Goal: Information Seeking & Learning: Compare options

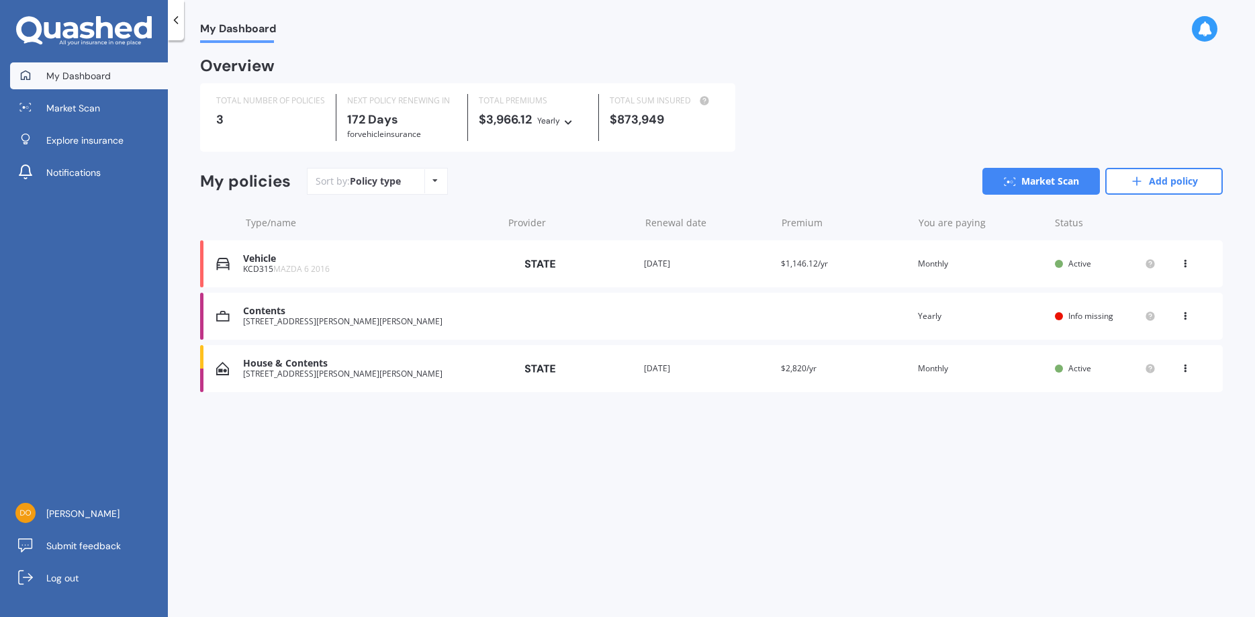
click at [830, 265] on div "Premium $1,146.12/yr" at bounding box center [844, 263] width 126 height 13
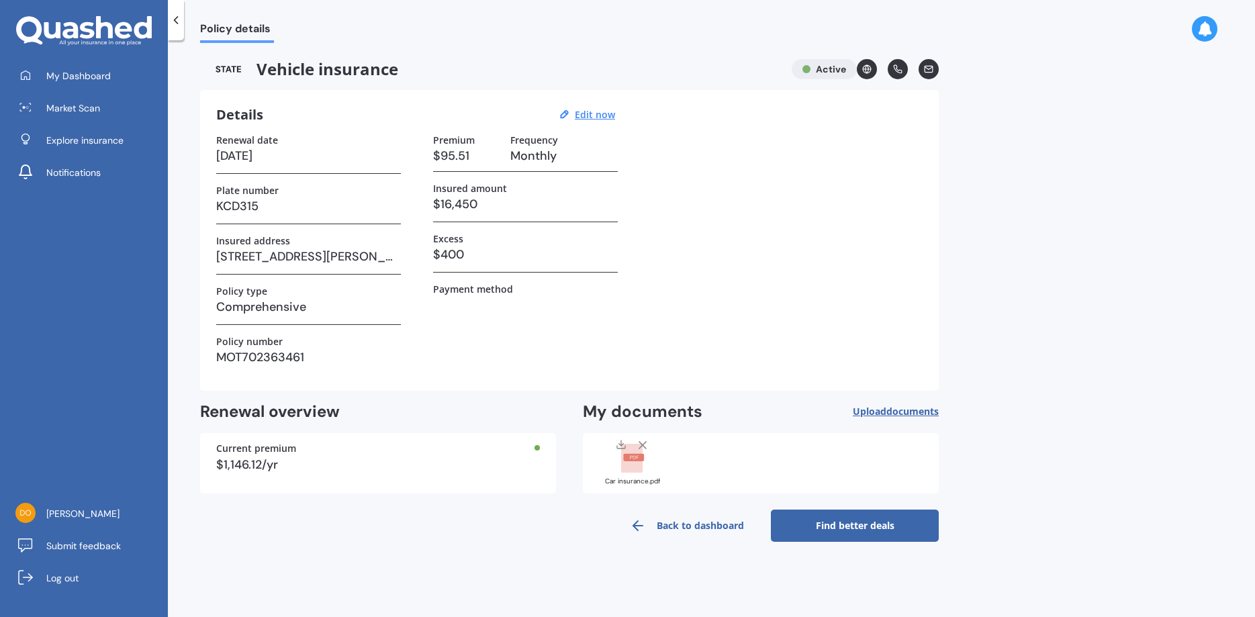
click at [492, 203] on h3 "$16,450" at bounding box center [525, 204] width 185 height 20
drag, startPoint x: 485, startPoint y: 201, endPoint x: 435, endPoint y: 202, distance: 50.4
click at [435, 202] on h3 "$16,450" at bounding box center [525, 204] width 185 height 20
click at [643, 445] on line at bounding box center [642, 445] width 7 height 7
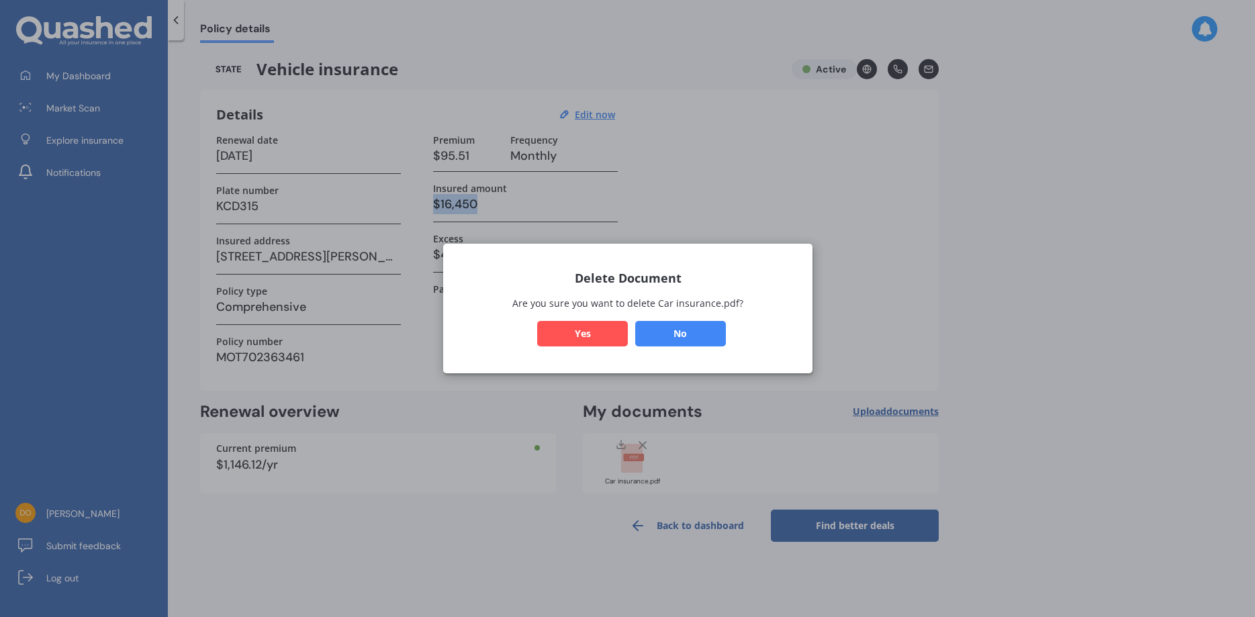
click at [578, 332] on button "Yes" at bounding box center [582, 334] width 91 height 26
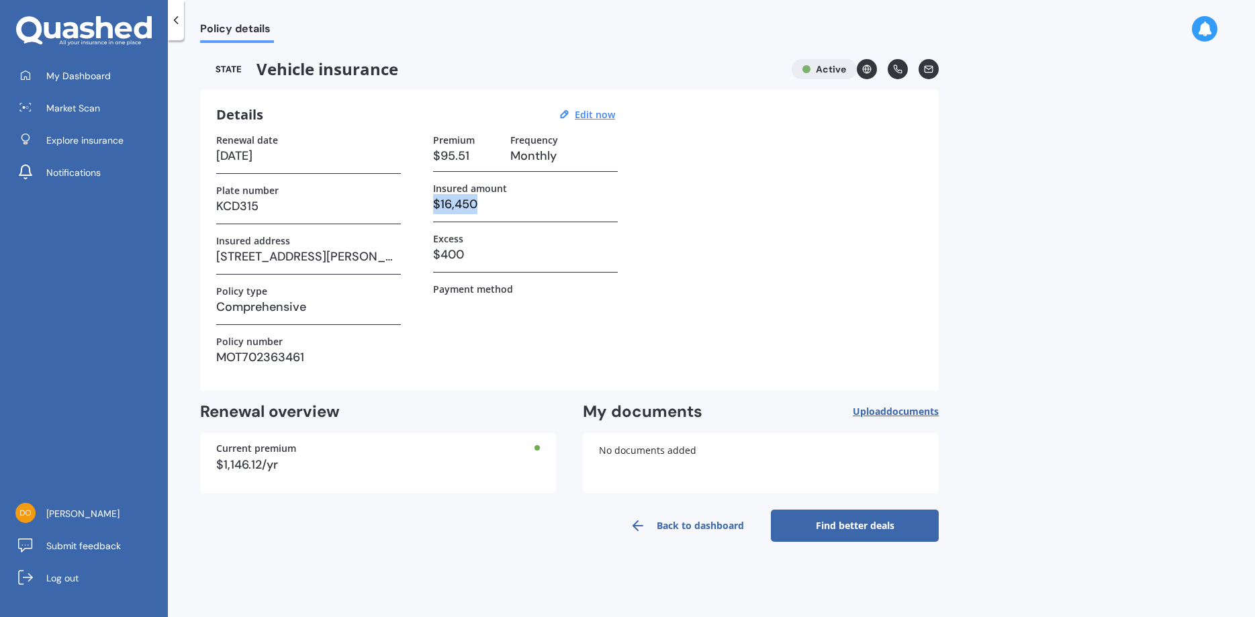
click at [871, 412] on span "Upload documents" at bounding box center [896, 411] width 86 height 11
click at [883, 412] on span "Upload documents" at bounding box center [896, 411] width 86 height 11
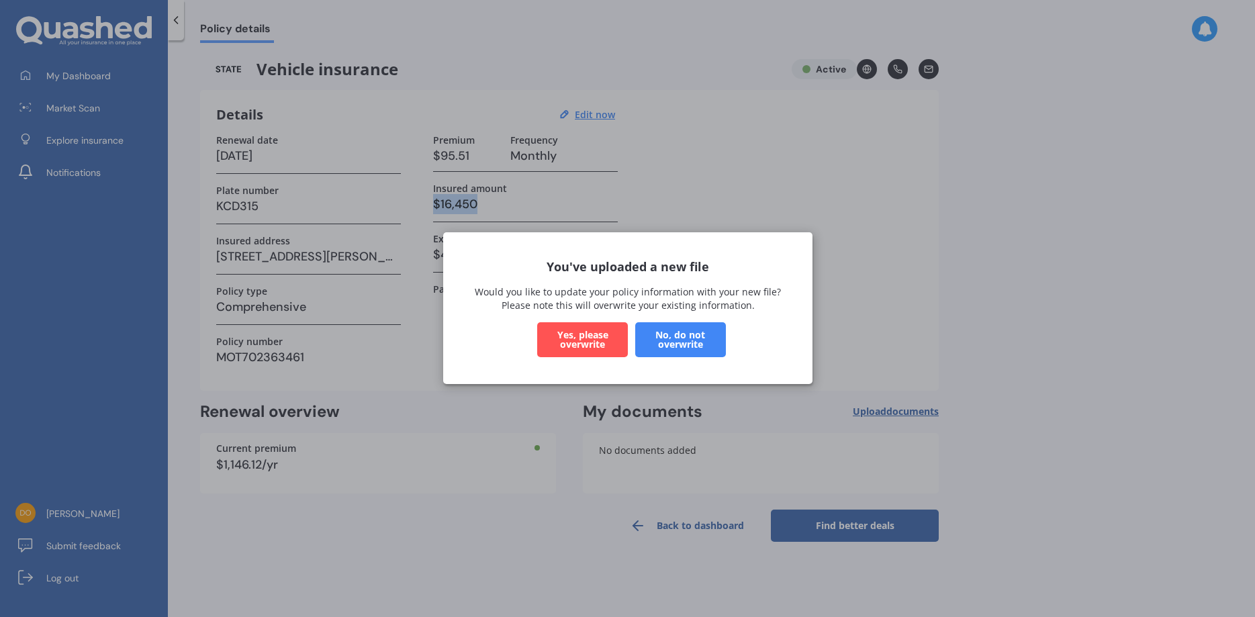
click at [581, 337] on button "Yes, please overwrite" at bounding box center [582, 340] width 91 height 35
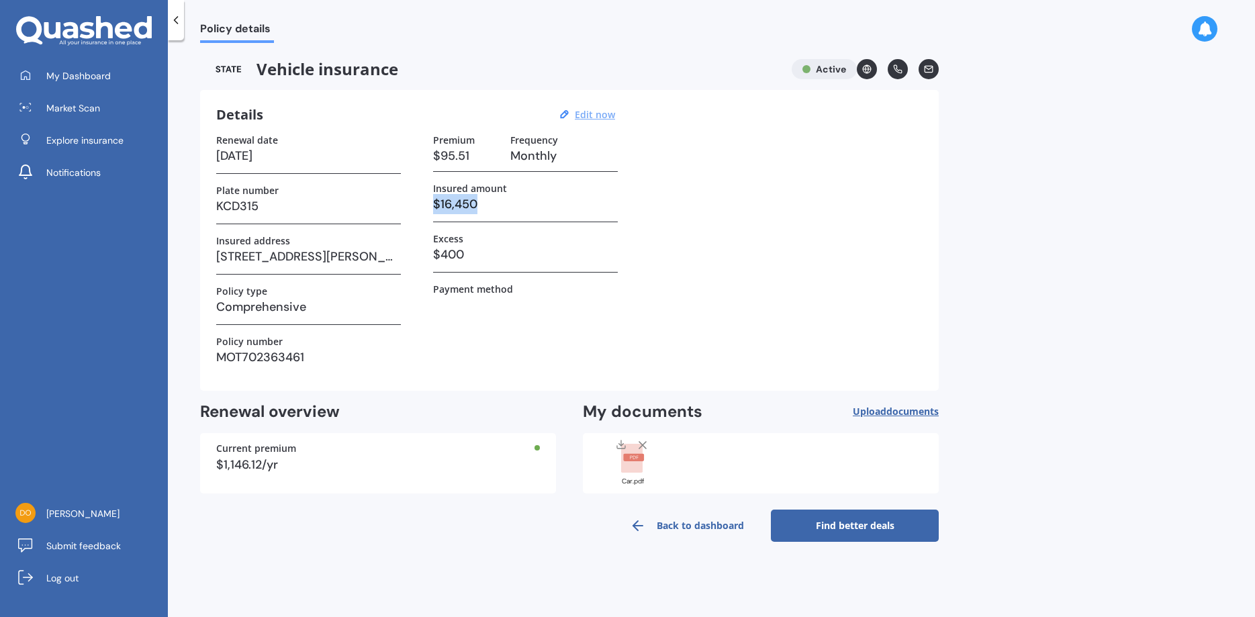
click at [584, 117] on u "Edit now" at bounding box center [595, 114] width 40 height 13
select select "20"
select select "03"
select select "2026"
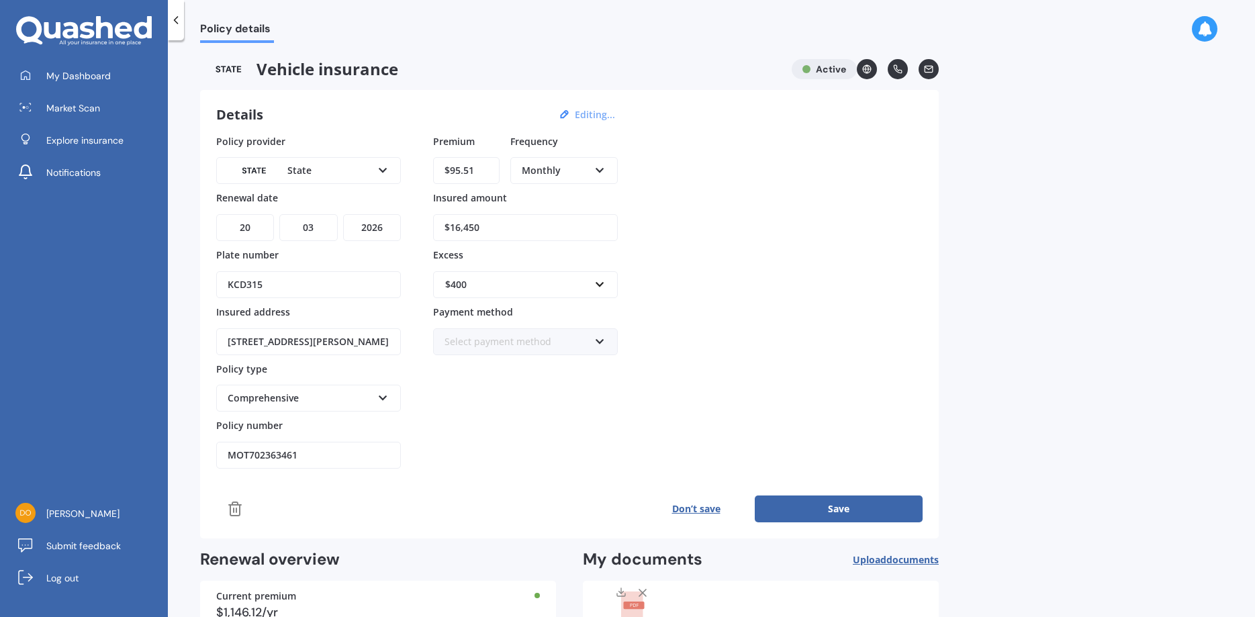
drag, startPoint x: 496, startPoint y: 222, endPoint x: 445, endPoint y: 230, distance: 51.6
click at [445, 230] on input "$16,450" at bounding box center [525, 227] width 185 height 27
click at [485, 228] on input "$16,450" at bounding box center [525, 227] width 185 height 27
drag, startPoint x: 485, startPoint y: 228, endPoint x: 450, endPoint y: 225, distance: 35.0
click at [450, 225] on input "$16,450" at bounding box center [525, 227] width 185 height 27
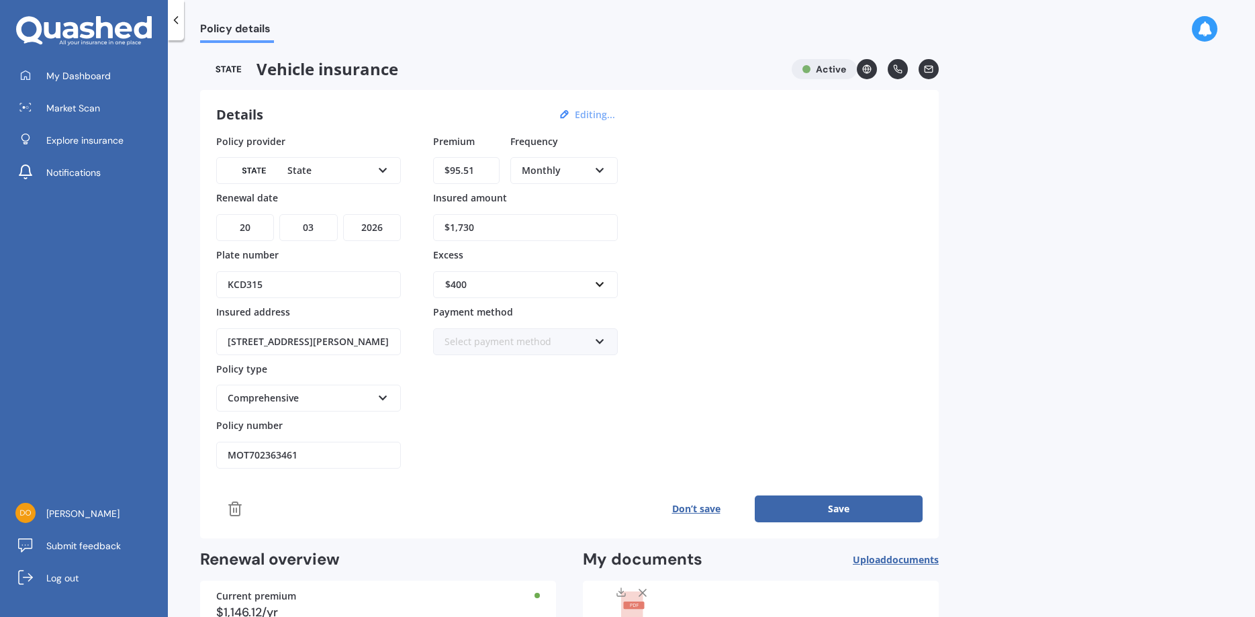
type input "$17,300"
click button "Save" at bounding box center [839, 509] width 168 height 27
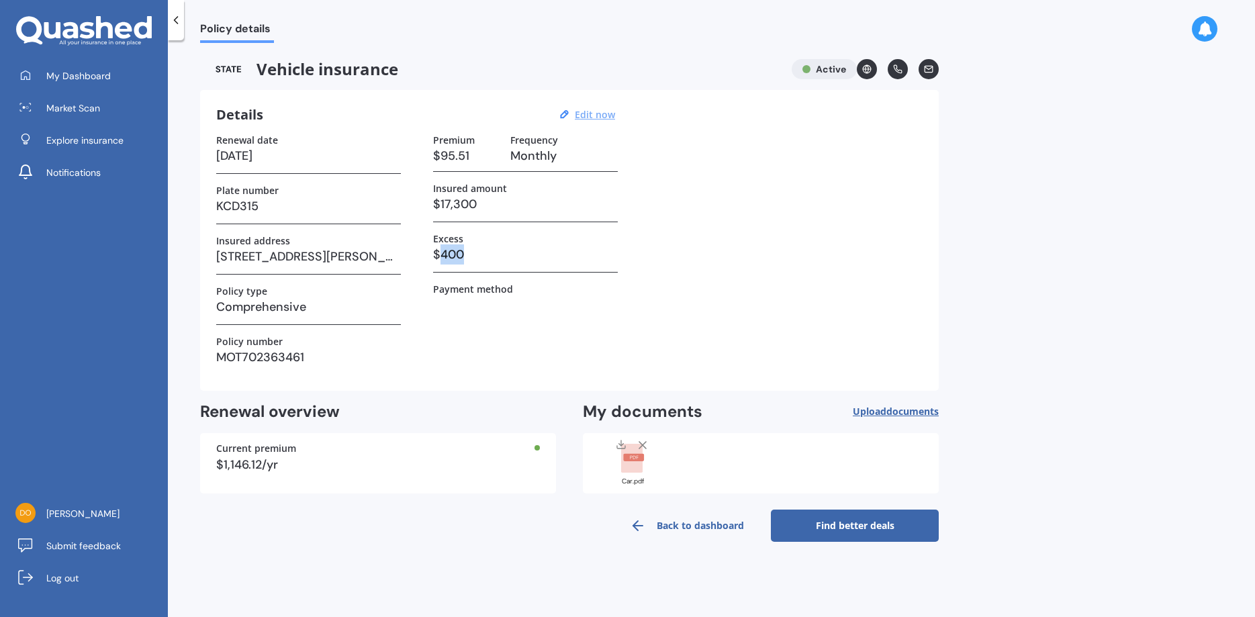
drag, startPoint x: 487, startPoint y: 255, endPoint x: 441, endPoint y: 250, distance: 46.5
click at [441, 250] on h3 "$400" at bounding box center [525, 254] width 185 height 20
drag, startPoint x: 473, startPoint y: 251, endPoint x: 443, endPoint y: 249, distance: 30.3
click at [443, 249] on h3 "$400" at bounding box center [525, 254] width 185 height 20
click at [592, 119] on u "Edit now" at bounding box center [595, 114] width 40 height 13
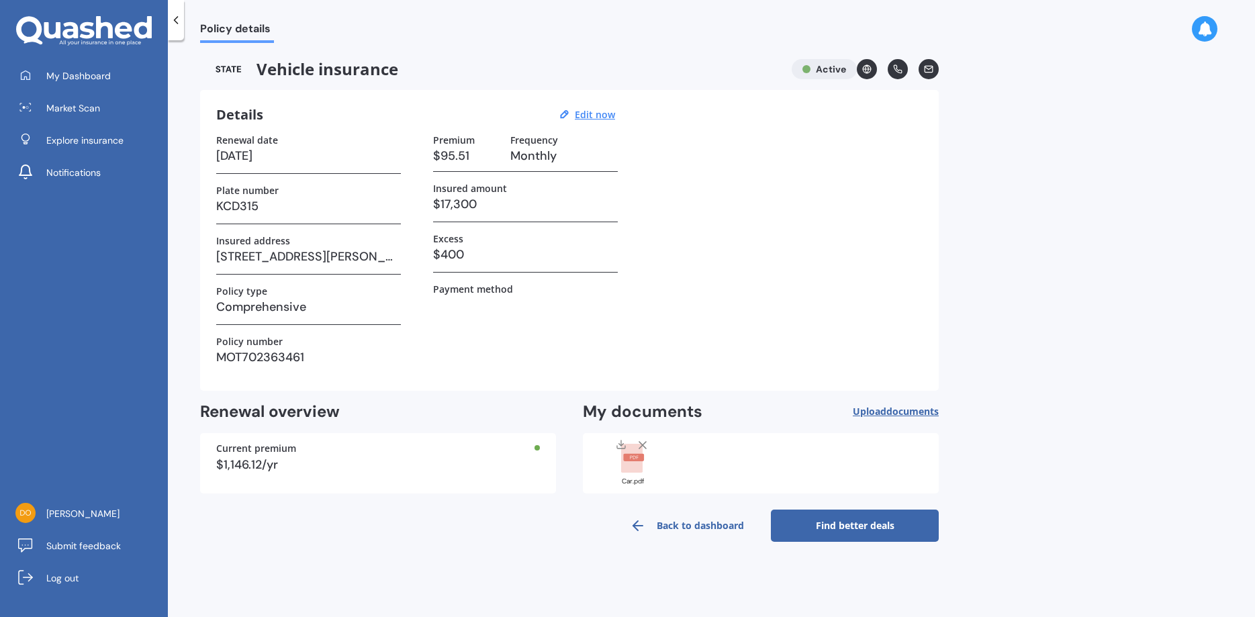
select select "20"
select select "03"
select select "2026"
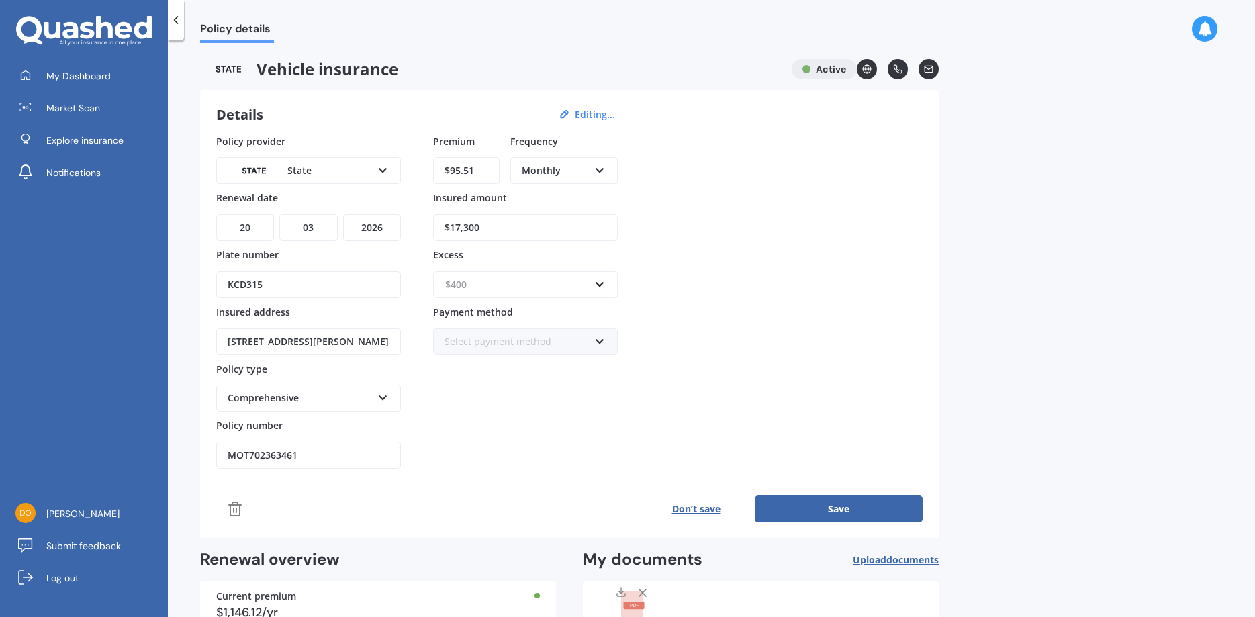
click at [596, 287] on input "text" at bounding box center [521, 285] width 173 height 26
click at [457, 365] on span "$500" at bounding box center [455, 359] width 21 height 13
click at [703, 309] on div "Policy provider State AA AMI AMP ANZ ASB Aioi Nissay Dowa Ando Assurant Autosur…" at bounding box center [569, 301] width 707 height 335
click at [598, 341] on icon at bounding box center [599, 338] width 11 height 9
click at [716, 343] on div "Policy provider State AA AMI AMP ANZ ASB Aioi Nissay Dowa Ando Assurant Autosur…" at bounding box center [569, 301] width 707 height 335
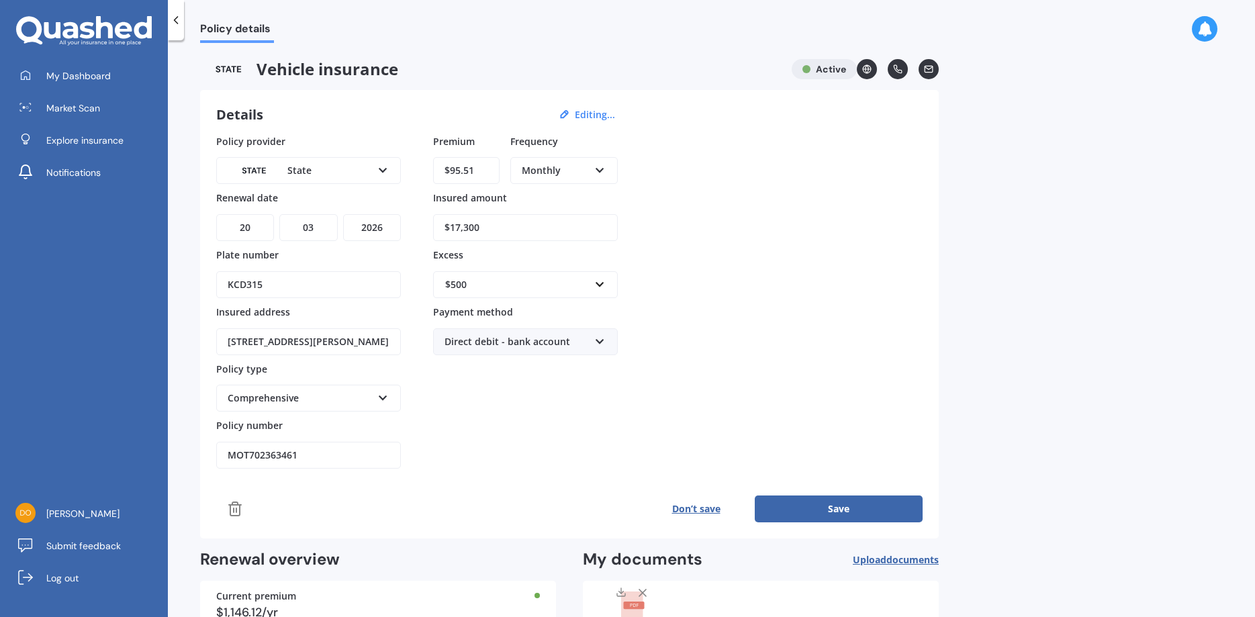
click at [598, 342] on icon at bounding box center [599, 338] width 11 height 9
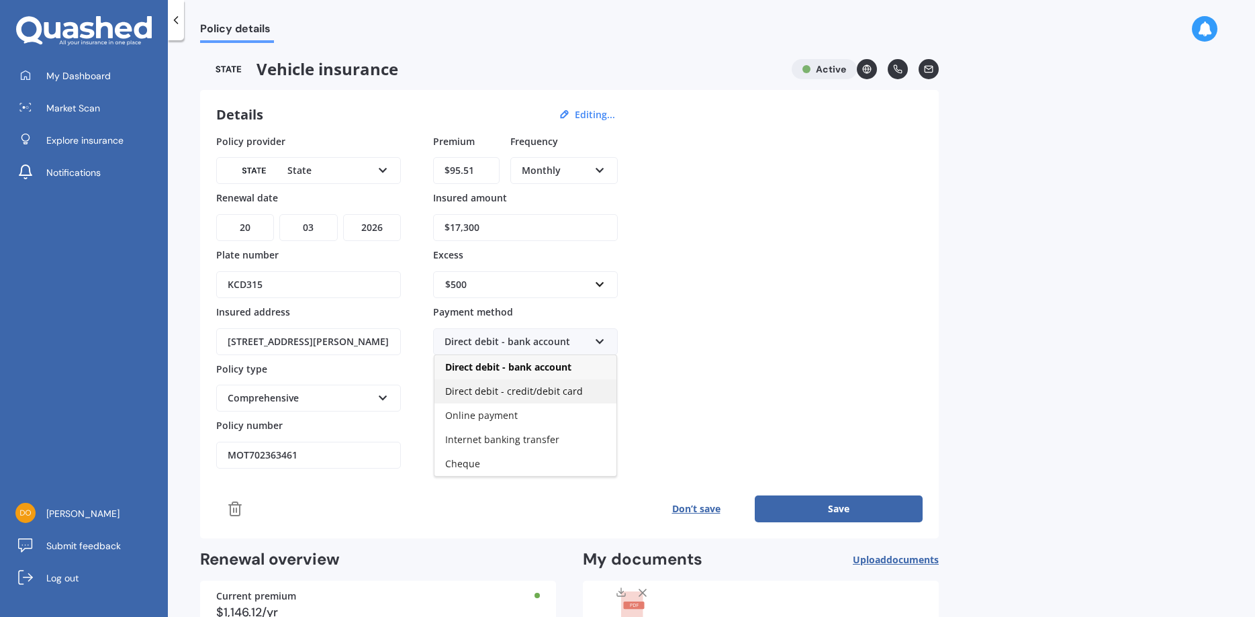
click at [563, 388] on span "Direct debit - credit/debit card" at bounding box center [514, 391] width 138 height 13
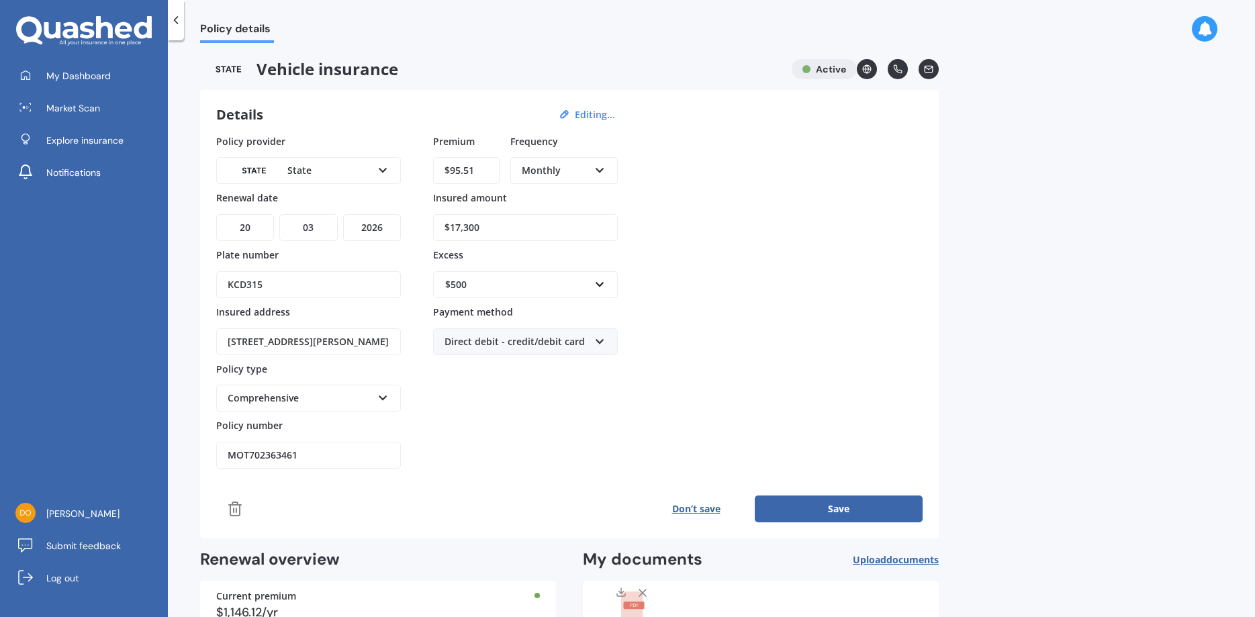
click at [657, 321] on div "Policy provider State AA AMI AMP ANZ ASB Aioi Nissay Dowa Ando Assurant Autosur…" at bounding box center [569, 301] width 707 height 335
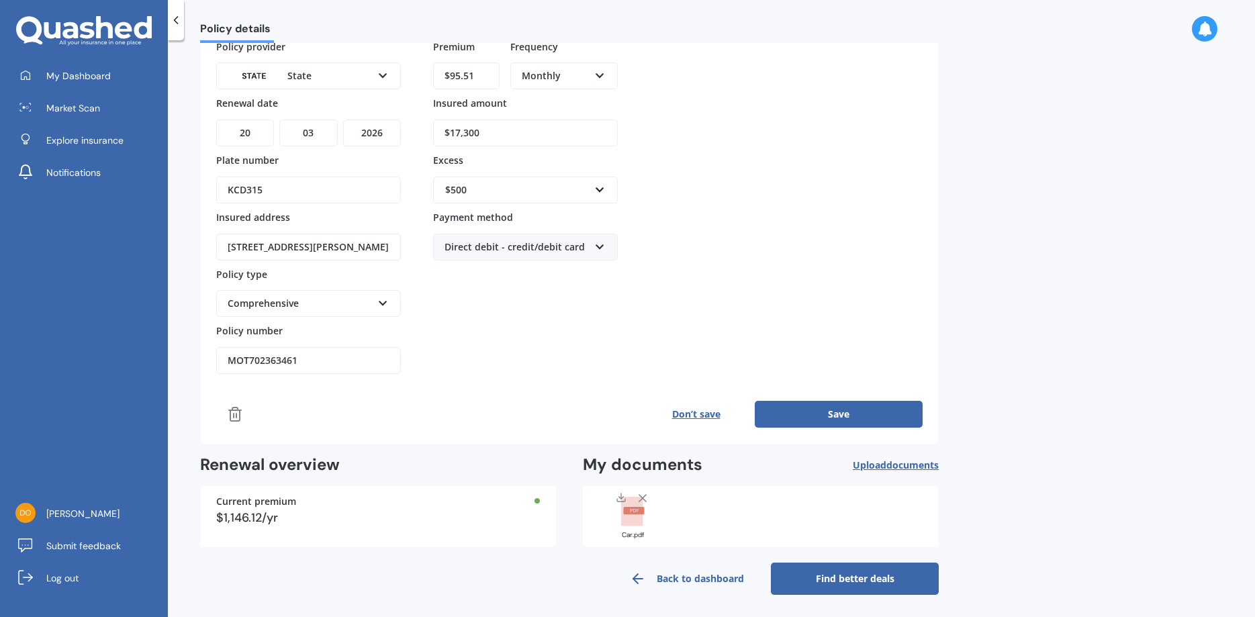
scroll to position [97, 0]
drag, startPoint x: 331, startPoint y: 363, endPoint x: 207, endPoint y: 354, distance: 124.6
click at [216, 354] on input "MOT702363461" at bounding box center [308, 358] width 185 height 27
type input "MOTSO1325551"
click at [450, 377] on div "Policy provider State AA AMI AMP ANZ ASB Aioi Nissay Dowa Ando Assurant Autosur…" at bounding box center [569, 232] width 707 height 389
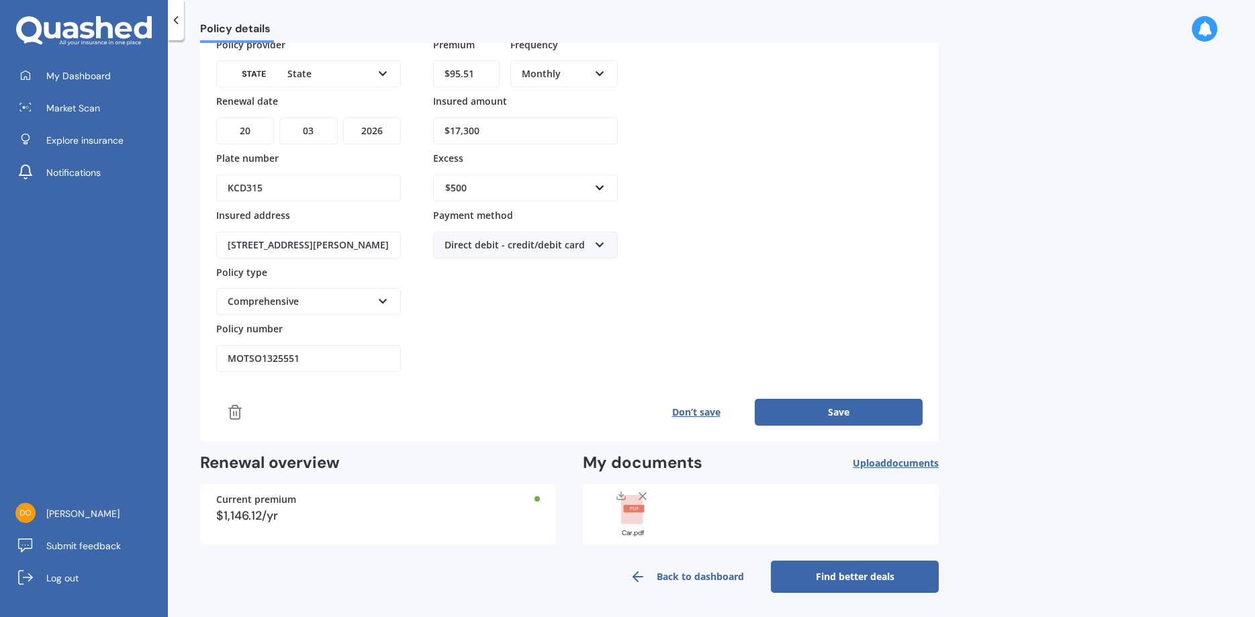
click at [319, 506] on div "Current premium $1,146.12/yr" at bounding box center [378, 514] width 356 height 60
click at [297, 513] on div "$1,146.12/yr" at bounding box center [378, 516] width 324 height 12
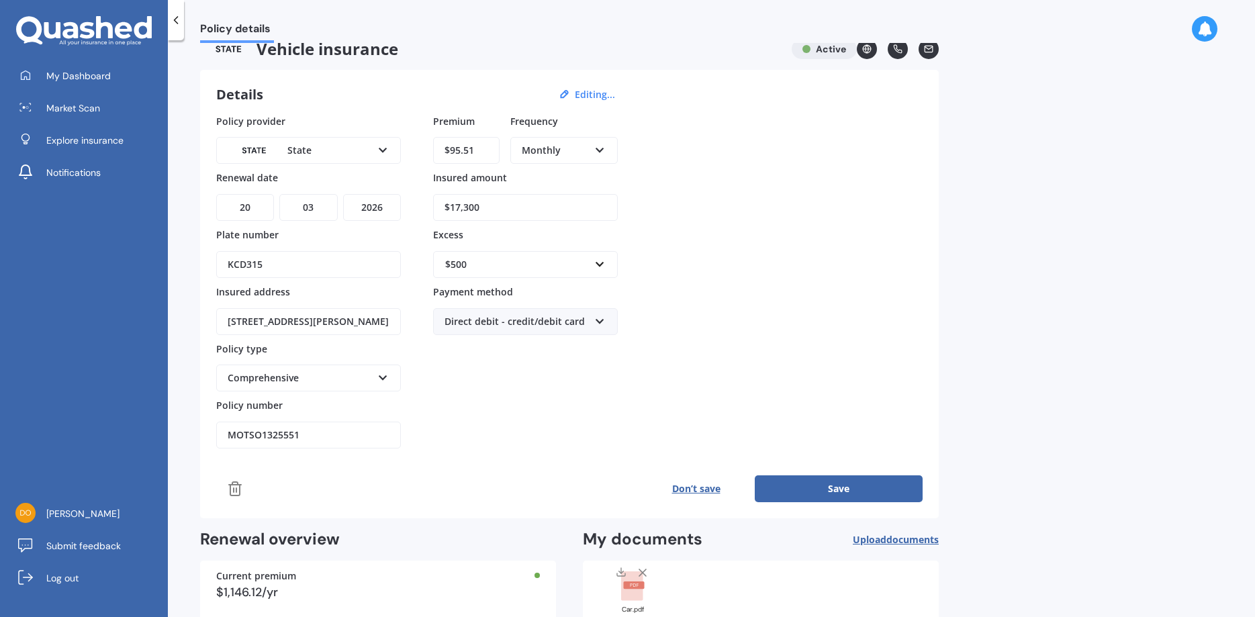
drag, startPoint x: 477, startPoint y: 150, endPoint x: 453, endPoint y: 151, distance: 24.2
click at [453, 151] on input "$95.51" at bounding box center [466, 150] width 66 height 27
type input "$90.51"
click at [216, 194] on select "DD 01 02 03 04 05 06 07 08 09 10 11 12 13 14 15 16 17 18 19 20 21 22 23 24 25 2…" at bounding box center [245, 207] width 58 height 27
select select "01"
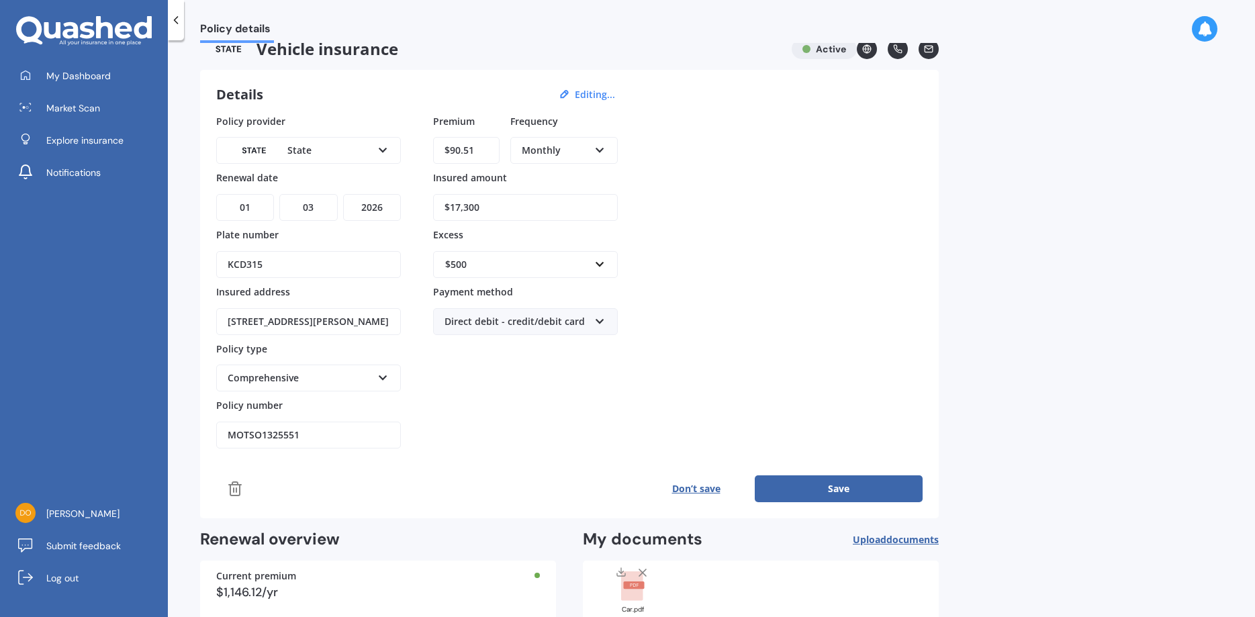
click option "01" at bounding box center [0, 0] width 0 height 0
click at [279, 194] on select "MM 01 02 03 04 05 06 07 08 09 10 11 12" at bounding box center [308, 207] width 58 height 27
select select "07"
click option "07" at bounding box center [0, 0] width 0 height 0
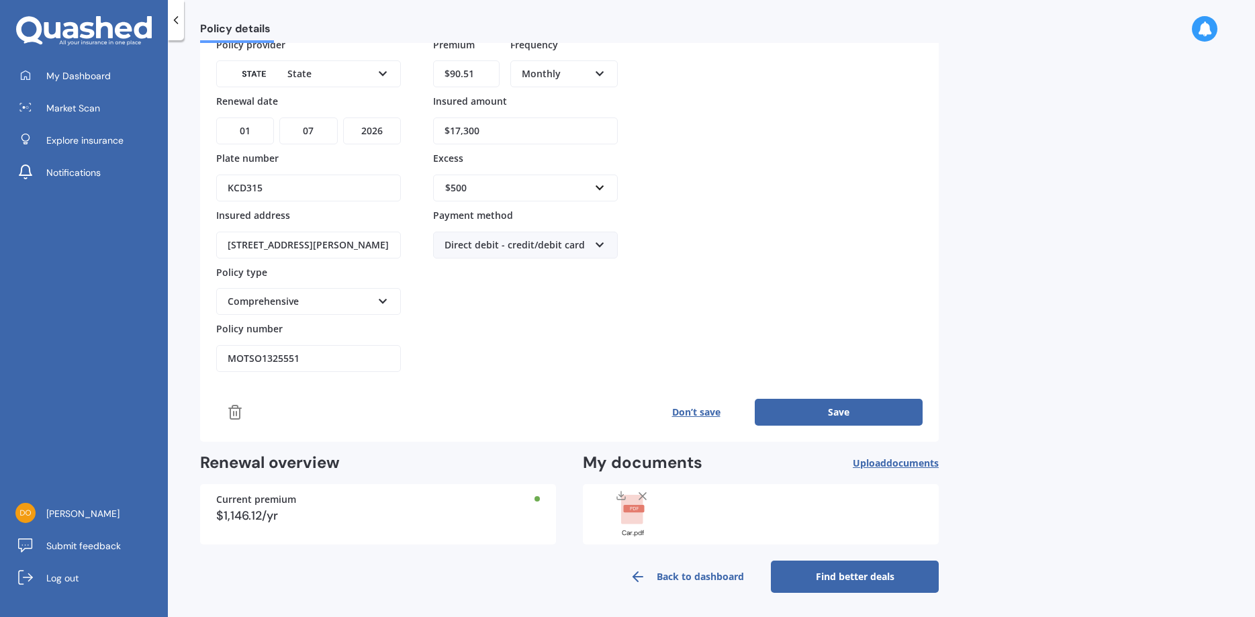
click at [283, 513] on div "$1,146.12/yr" at bounding box center [378, 516] width 324 height 12
drag, startPoint x: 287, startPoint y: 514, endPoint x: 238, endPoint y: 505, distance: 49.9
click at [238, 505] on div "Current premium $1,146.12/yr" at bounding box center [378, 514] width 356 height 60
click at [277, 516] on div "$1,146.12/yr" at bounding box center [378, 516] width 324 height 12
drag, startPoint x: 279, startPoint y: 516, endPoint x: 223, endPoint y: 516, distance: 55.7
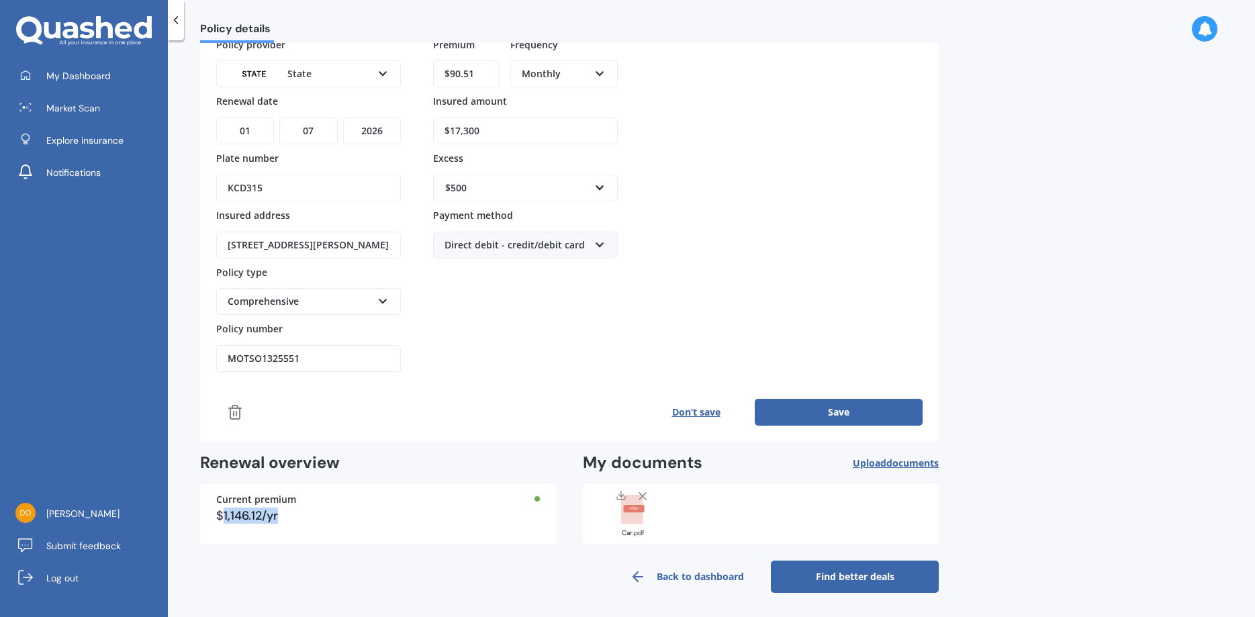
click at [223, 516] on div "$1,146.12/yr" at bounding box center [378, 516] width 324 height 12
click at [539, 499] on div at bounding box center [537, 498] width 5 height 5
click at [813, 412] on button "Save" at bounding box center [839, 412] width 168 height 27
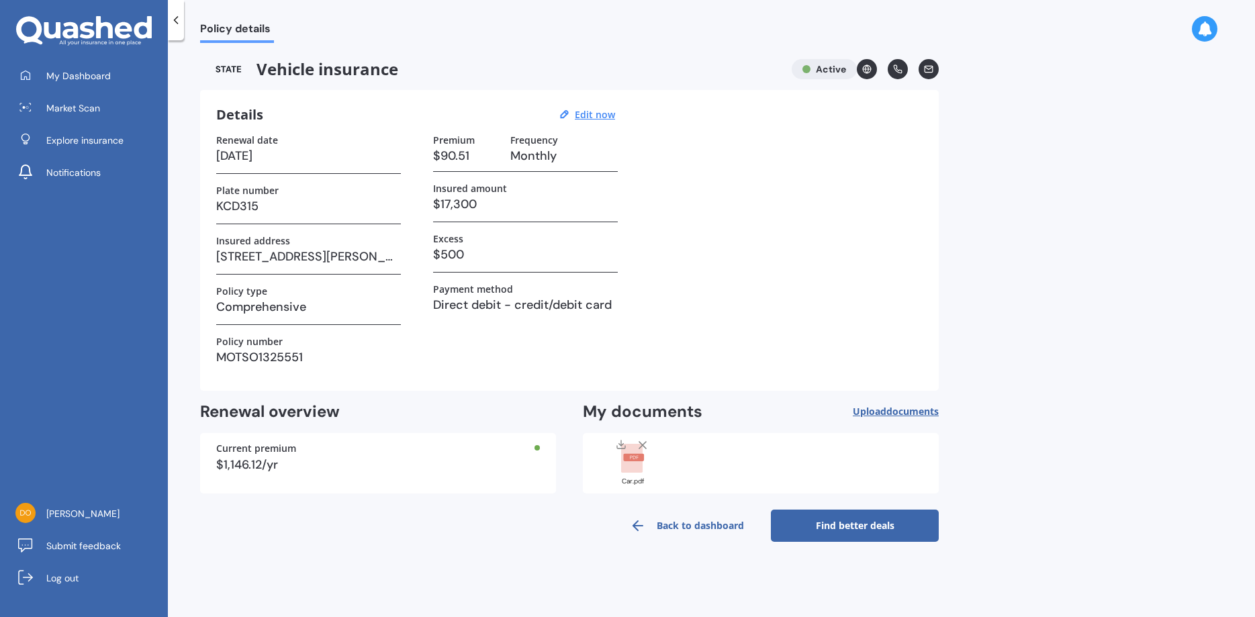
scroll to position [0, 0]
click at [831, 524] on link "Find better deals" at bounding box center [855, 526] width 168 height 32
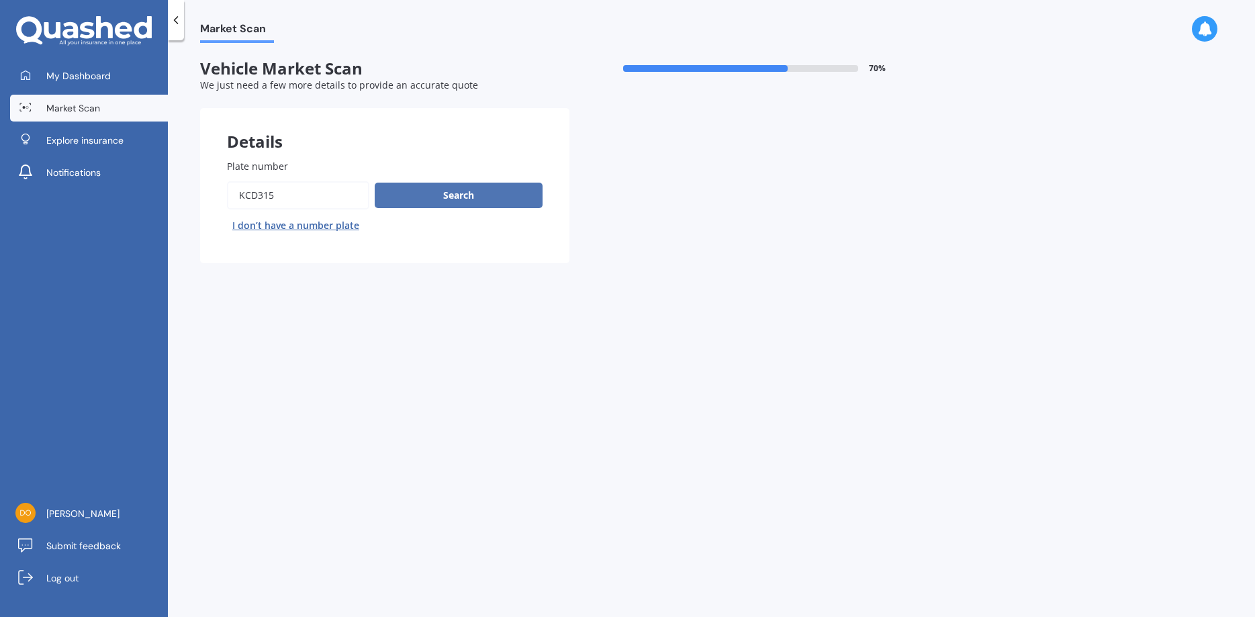
click at [465, 193] on button "Search" at bounding box center [459, 196] width 168 height 26
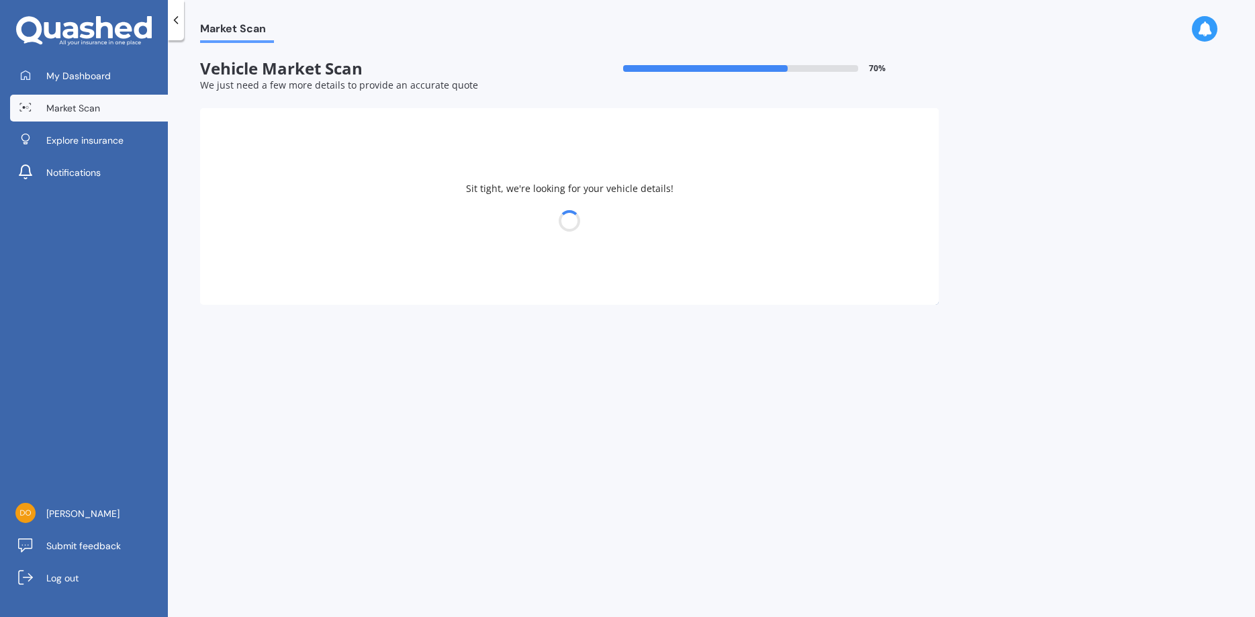
select select "MAZDA"
select select "29"
select select "06"
select select "1968"
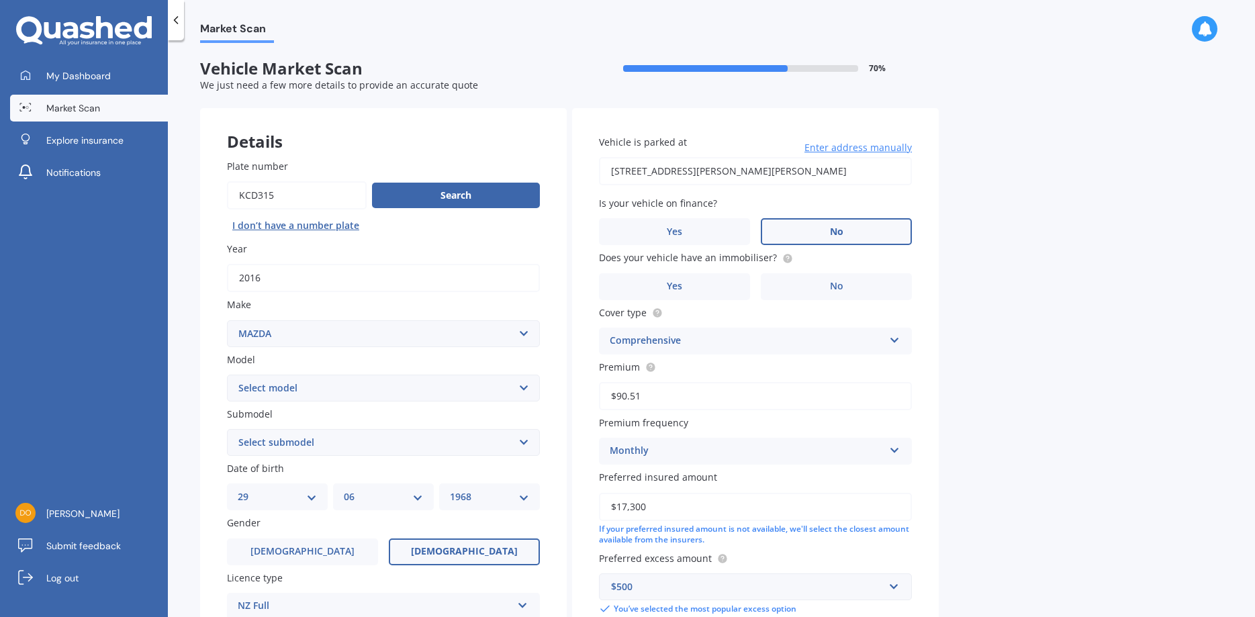
click at [834, 236] on span "No" at bounding box center [836, 231] width 13 height 11
click at [0, 0] on input "No" at bounding box center [0, 0] width 0 height 0
click at [848, 286] on label "No" at bounding box center [836, 286] width 151 height 27
click at [0, 0] on input "No" at bounding box center [0, 0] width 0 height 0
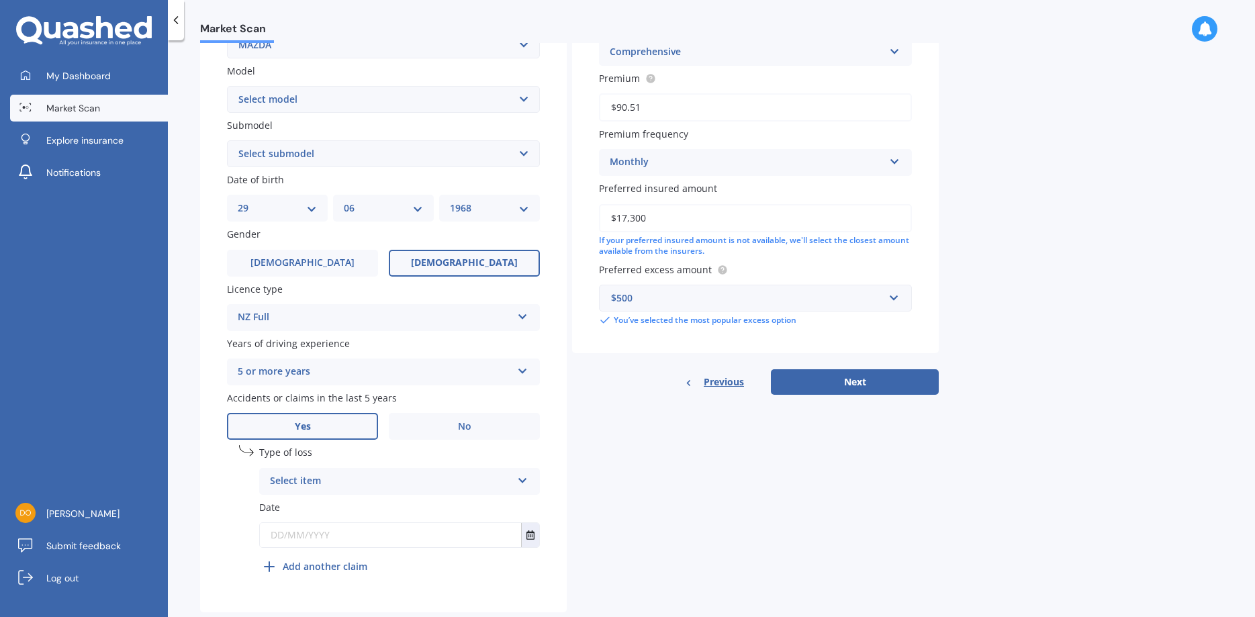
scroll to position [323, 0]
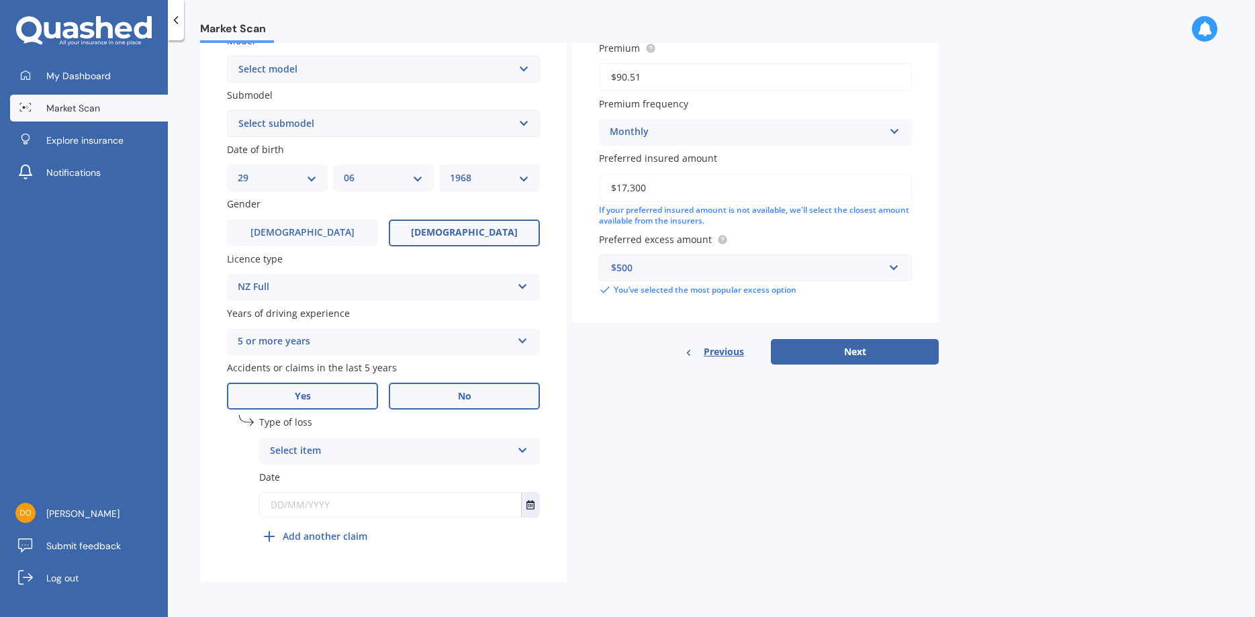
click at [462, 403] on label "No" at bounding box center [464, 396] width 151 height 27
click at [0, 0] on input "No" at bounding box center [0, 0] width 0 height 0
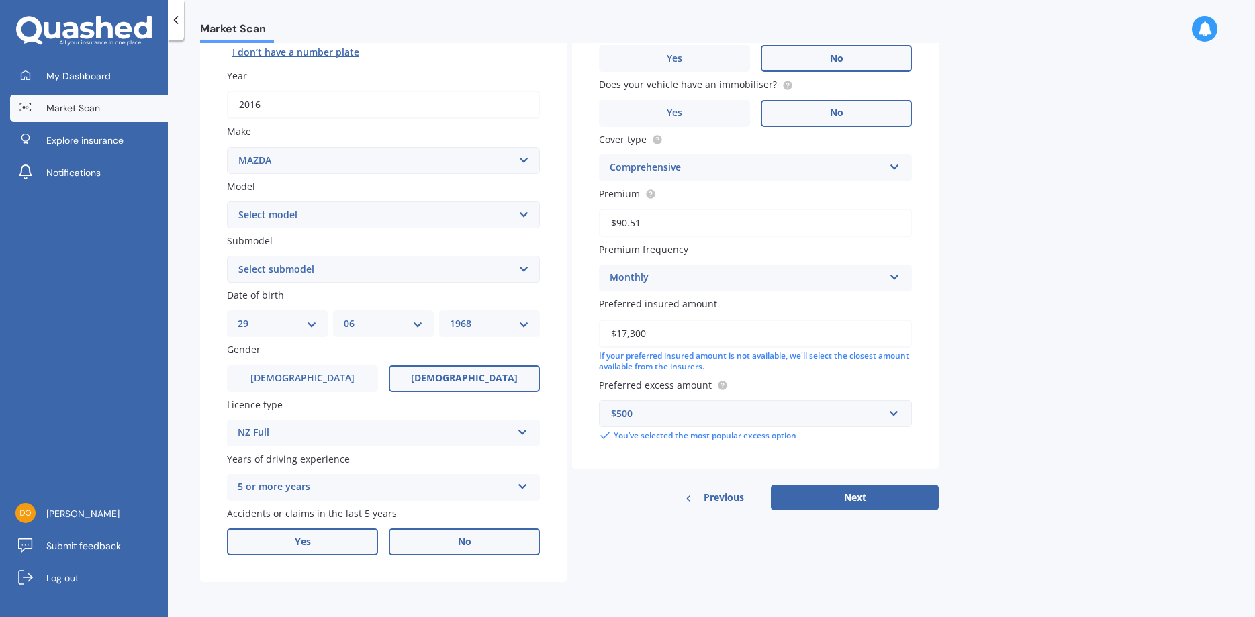
click at [326, 544] on label "Yes" at bounding box center [302, 542] width 151 height 27
click at [0, 0] on input "Yes" at bounding box center [0, 0] width 0 height 0
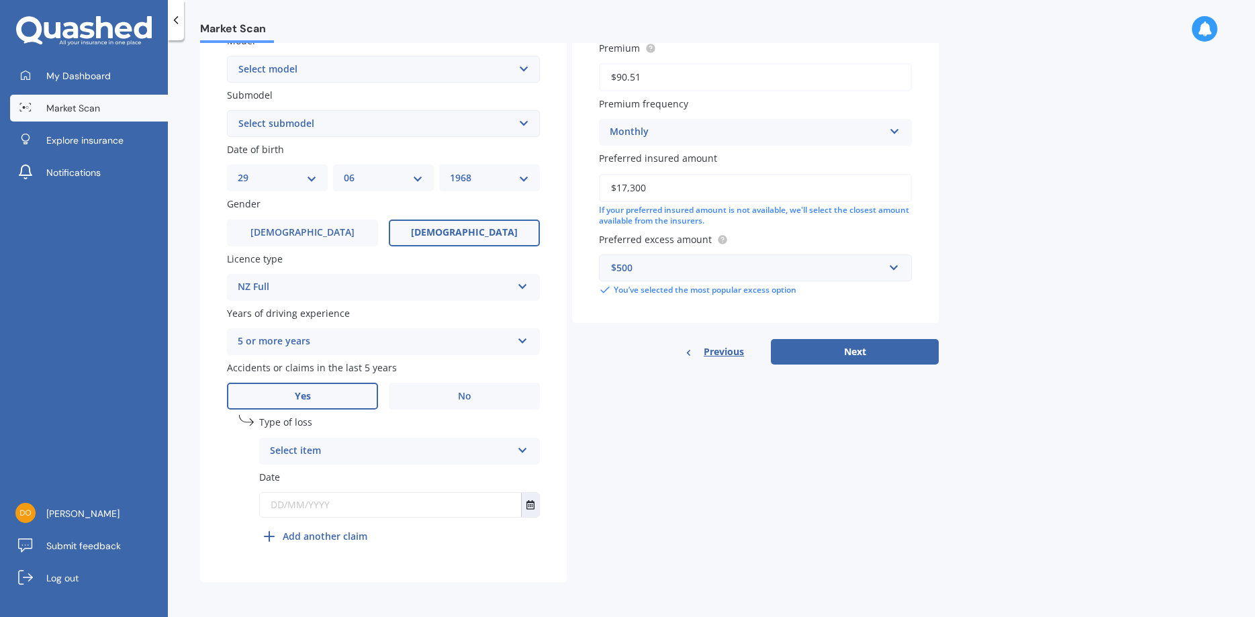
scroll to position [323, 0]
click at [522, 449] on icon at bounding box center [522, 447] width 11 height 9
click at [336, 504] on span "Not at fault accident" at bounding box center [318, 501] width 95 height 13
drag, startPoint x: 336, startPoint y: 504, endPoint x: 281, endPoint y: 503, distance: 55.1
click at [281, 503] on input "text" at bounding box center [390, 505] width 261 height 24
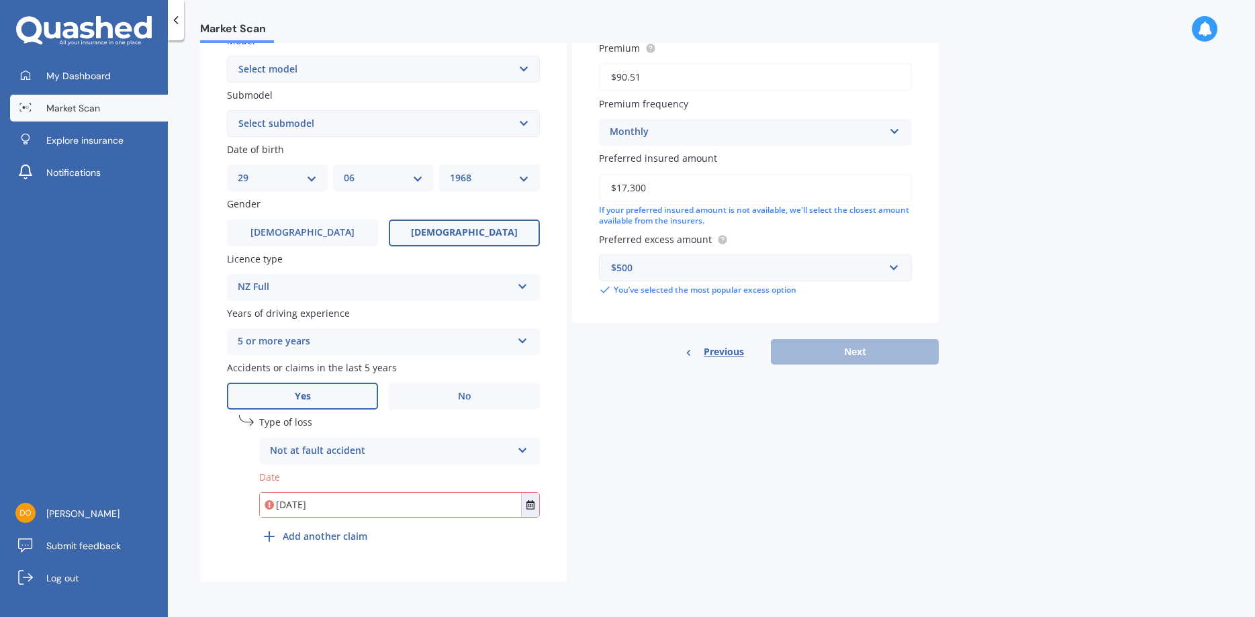
type input "[DATE]"
click at [574, 494] on div "Details Plate number Search I don’t have a number plate Year [DATE] Make Select…" at bounding box center [569, 185] width 739 height 793
click at [830, 349] on button "Next" at bounding box center [855, 352] width 168 height 26
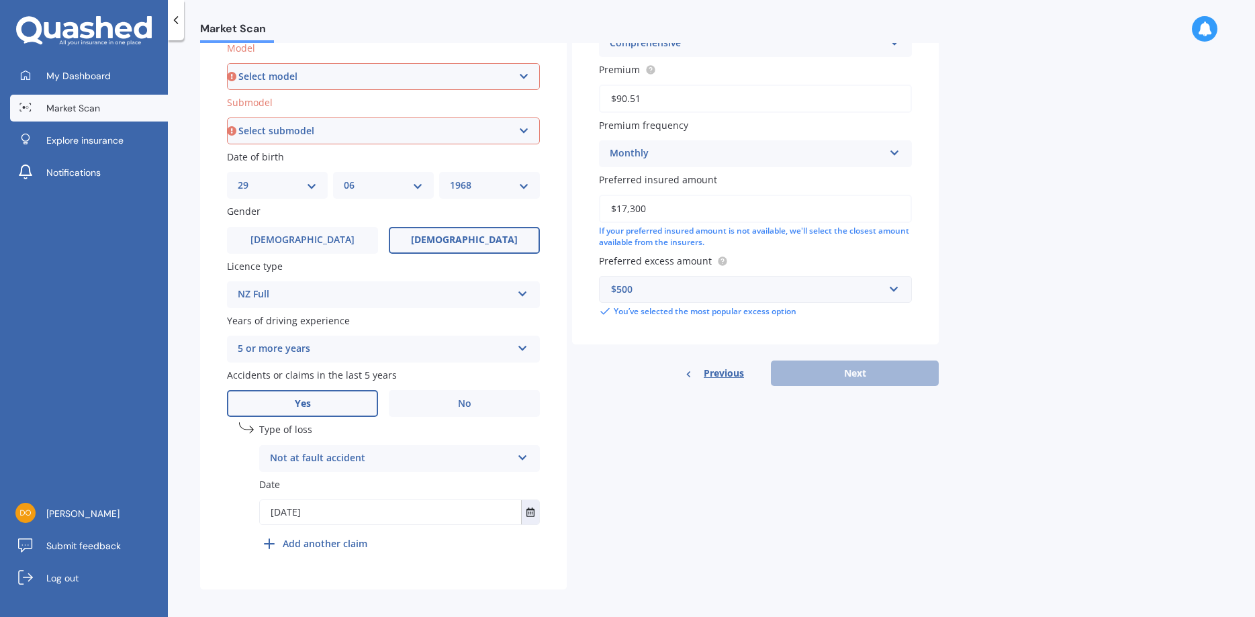
scroll to position [310, 0]
click at [227, 64] on select "Select model 121 2 3 323 323 / Familia 6 626 929 Atenza Autozam Axela AZ3 B2000…" at bounding box center [383, 77] width 313 height 27
select select "6"
click option "6" at bounding box center [0, 0] width 0 height 0
click at [227, 119] on select "Select submodel (All other Petrol) 2.5 Limited Atenza Diesel Turbo Diesel diese…" at bounding box center [383, 132] width 313 height 27
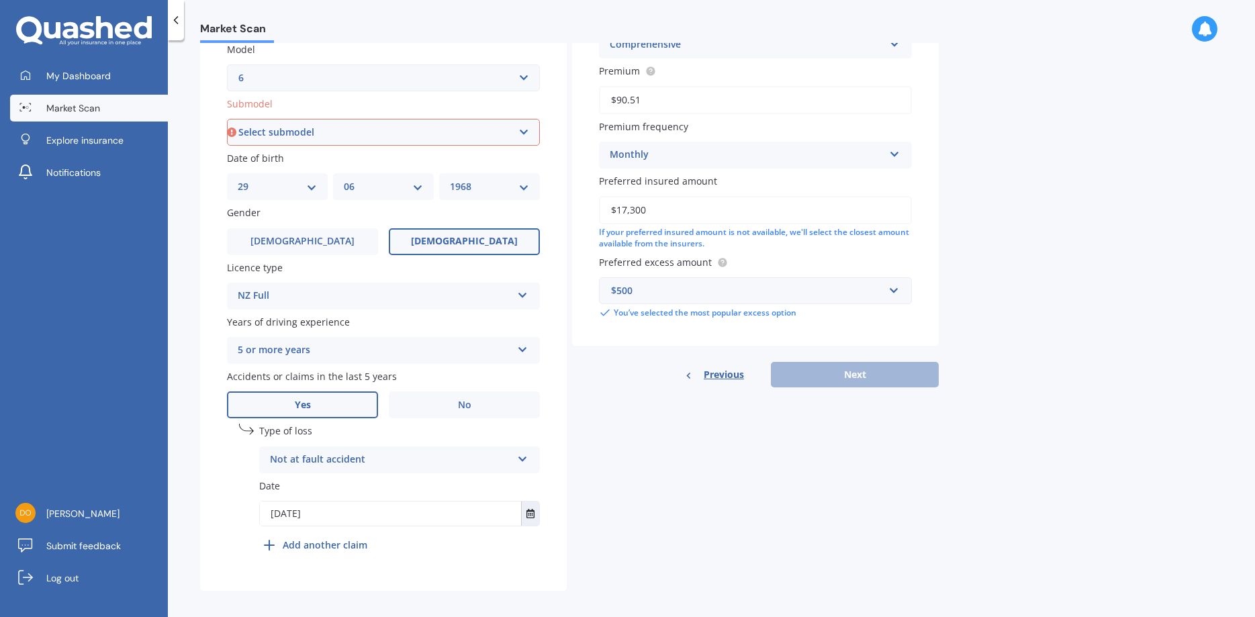
select select "GSX"
click option "GSX" at bounding box center [0, 0] width 0 height 0
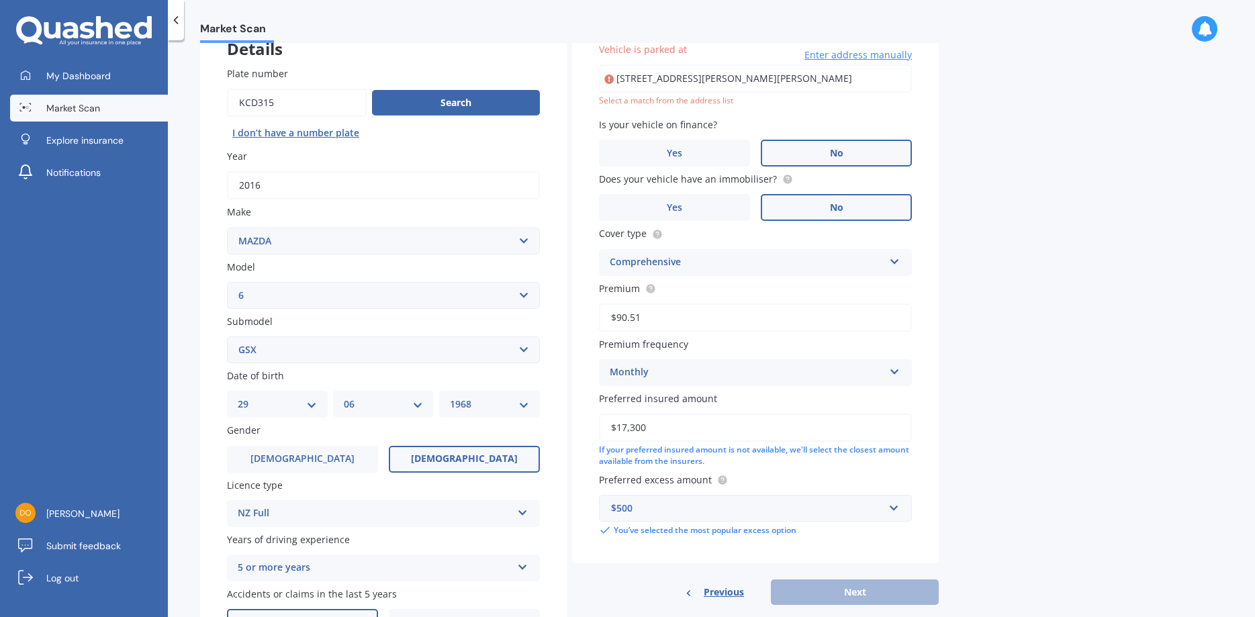
scroll to position [92, 0]
click at [986, 103] on div "Market Scan Vehicle Market Scan 70 % We just need a few more details to provide…" at bounding box center [711, 331] width 1087 height 577
click at [809, 84] on input "[STREET_ADDRESS][PERSON_NAME][PERSON_NAME]" at bounding box center [755, 79] width 313 height 28
type input "[STREET_ADDRESS][PERSON_NAME][PERSON_NAME]"
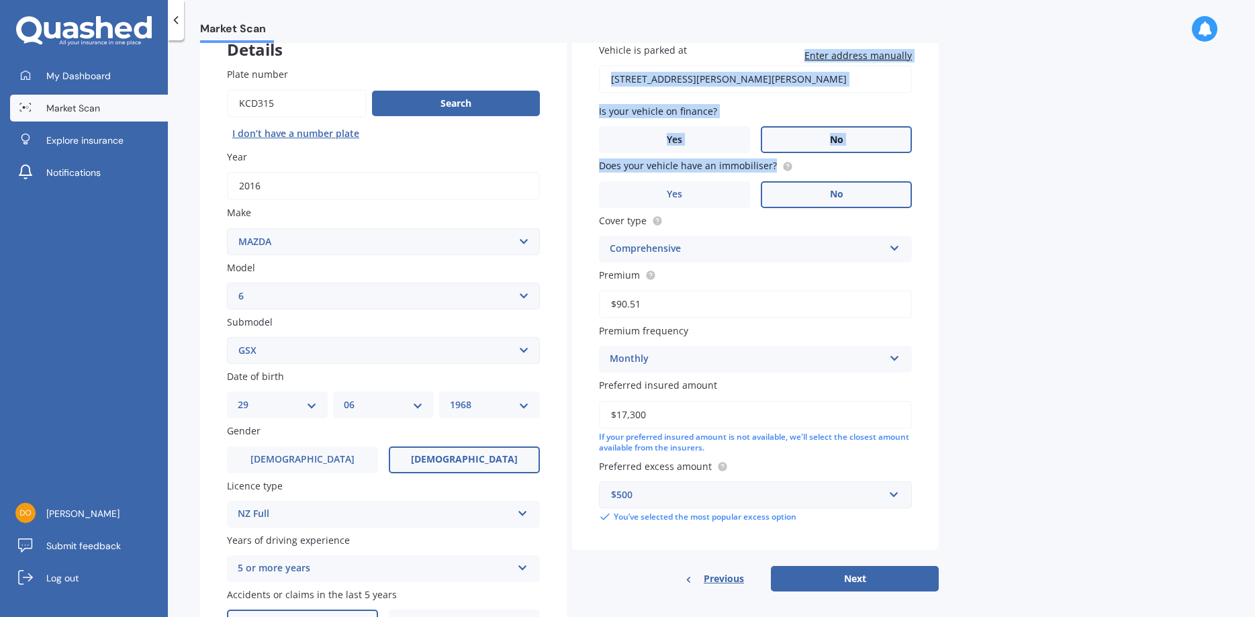
click at [839, 135] on span "No" at bounding box center [836, 139] width 13 height 11
click at [0, 0] on input "No" at bounding box center [0, 0] width 0 height 0
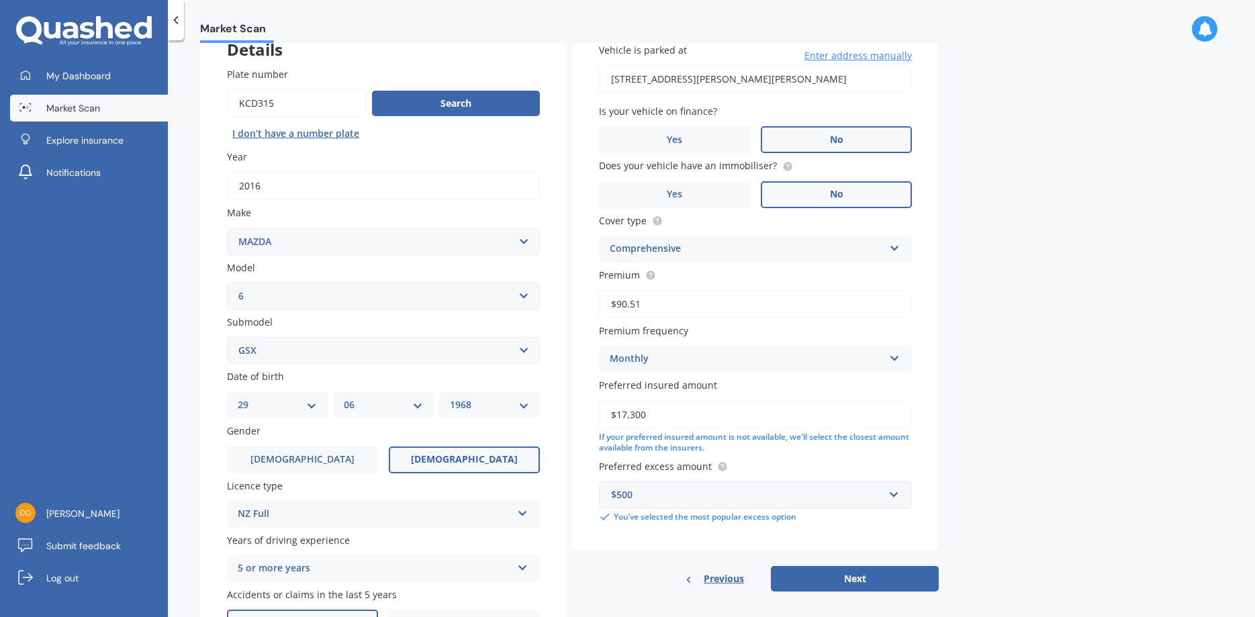
click at [821, 198] on label "No" at bounding box center [836, 194] width 151 height 27
click at [0, 0] on input "No" at bounding box center [0, 0] width 0 height 0
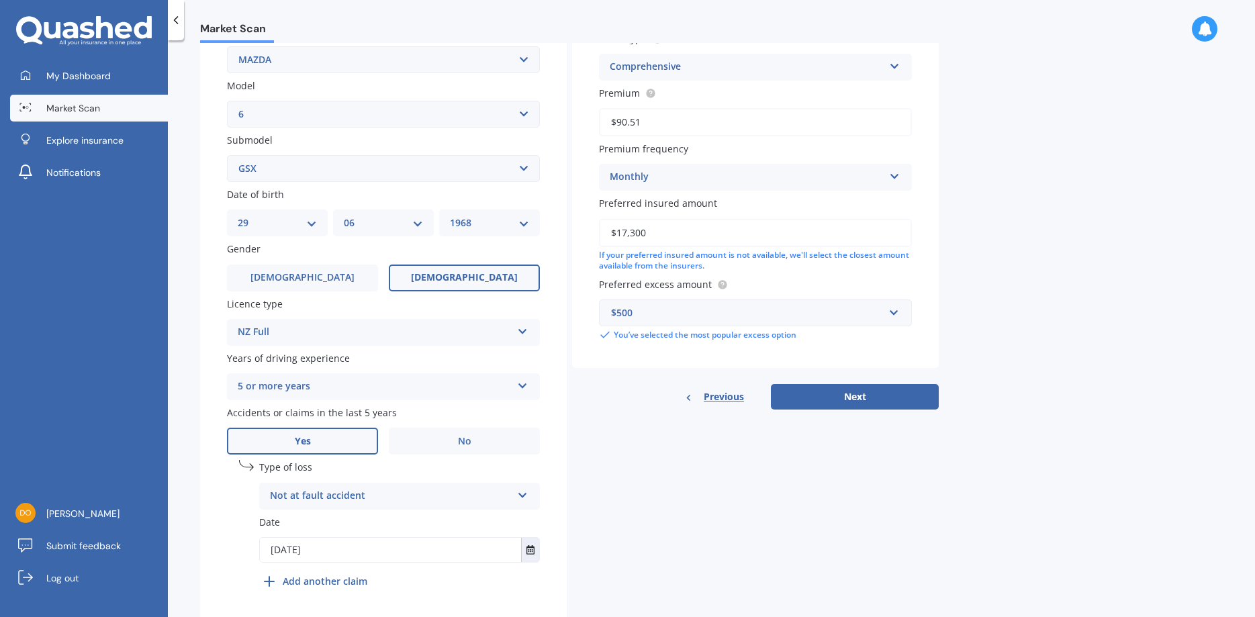
scroll to position [322, 0]
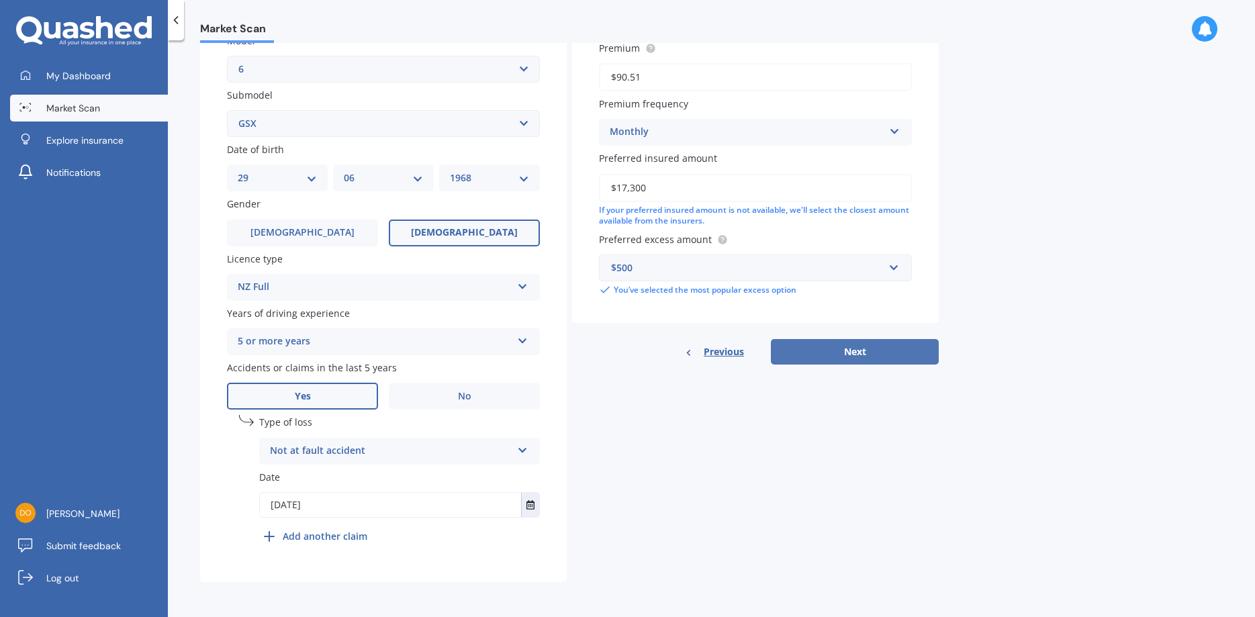
click at [840, 353] on button "Next" at bounding box center [855, 352] width 168 height 26
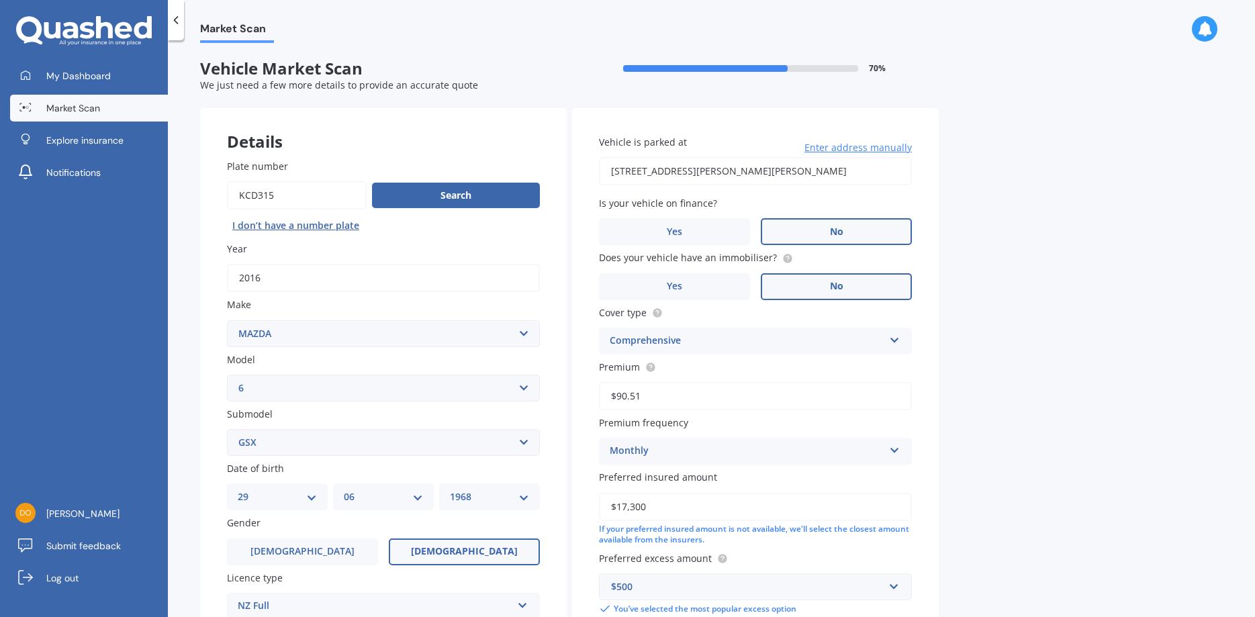
select select "29"
select select "06"
select select "1968"
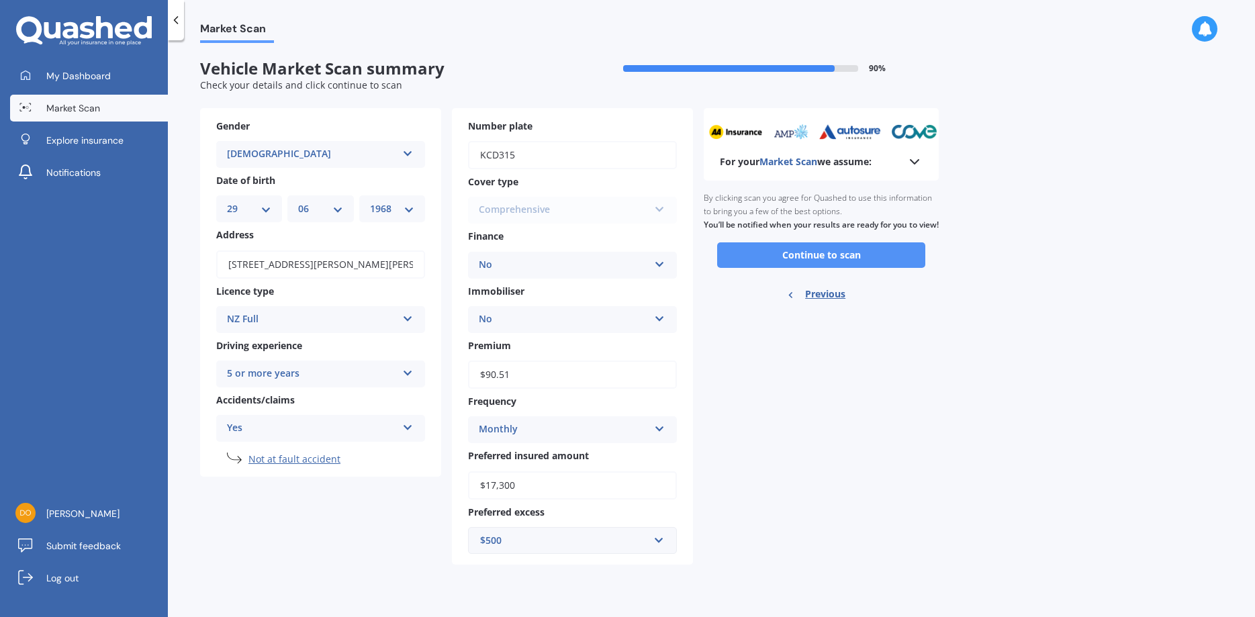
click at [825, 268] on button "Continue to scan" at bounding box center [821, 255] width 208 height 26
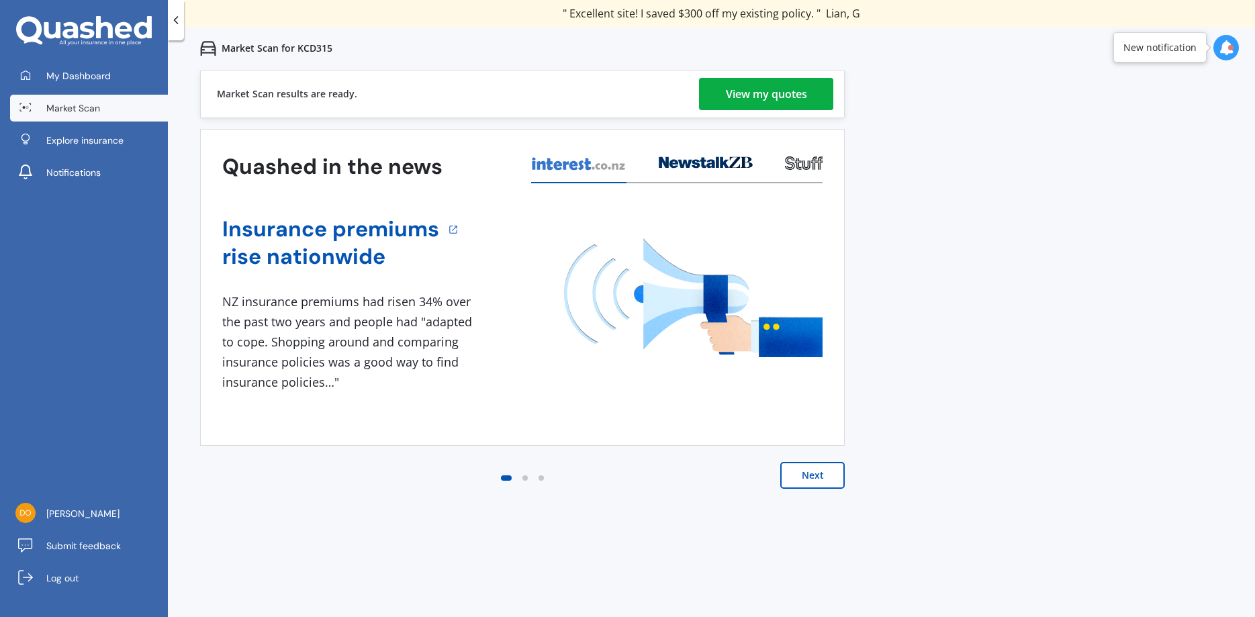
click at [766, 86] on div "View my quotes" at bounding box center [766, 94] width 81 height 32
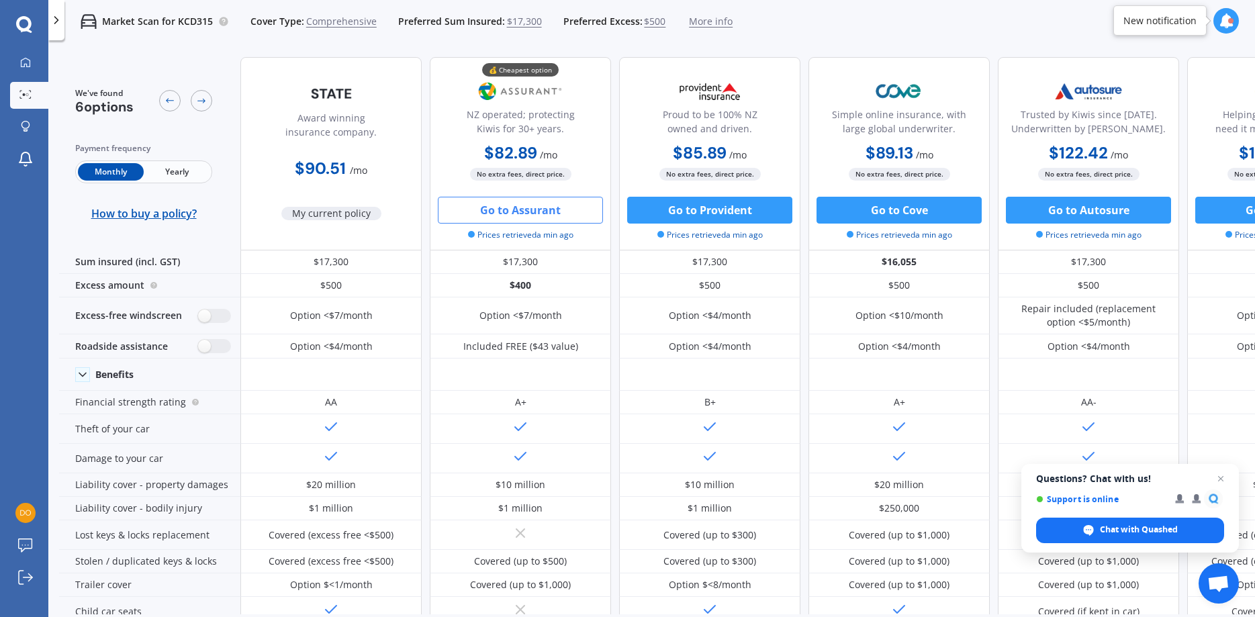
click at [512, 210] on button "Go to Assurant" at bounding box center [520, 210] width 165 height 27
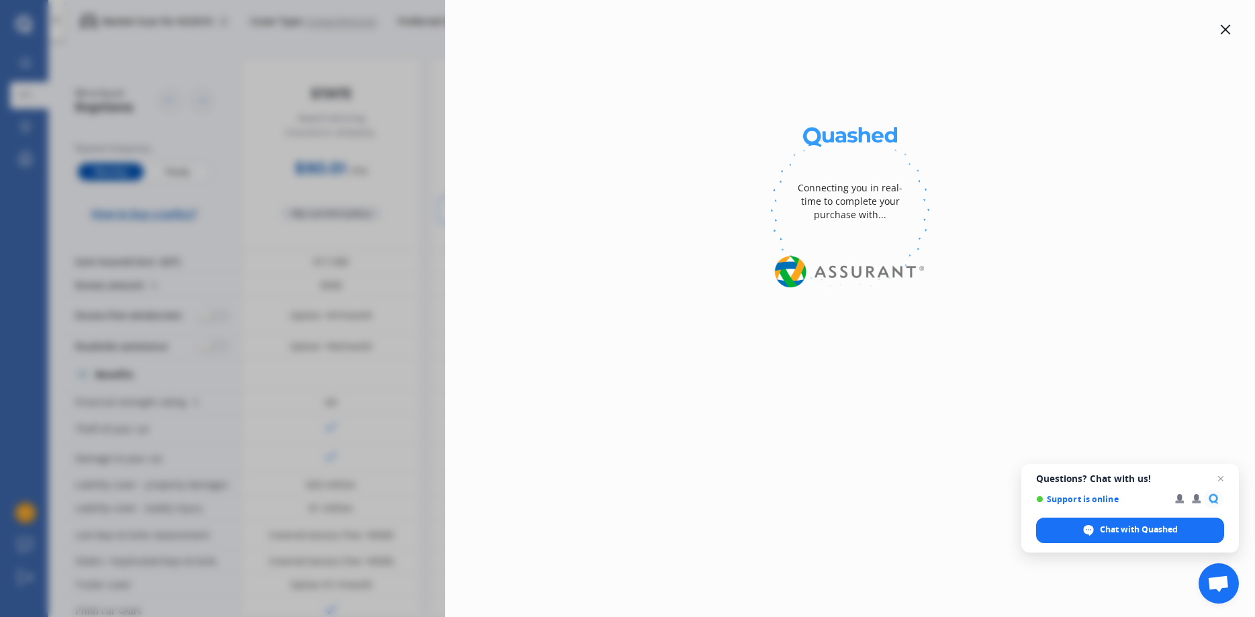
select select "full"
select select "0"
select select "Waitakere"
select select "GSX"
select select "MAZDA"
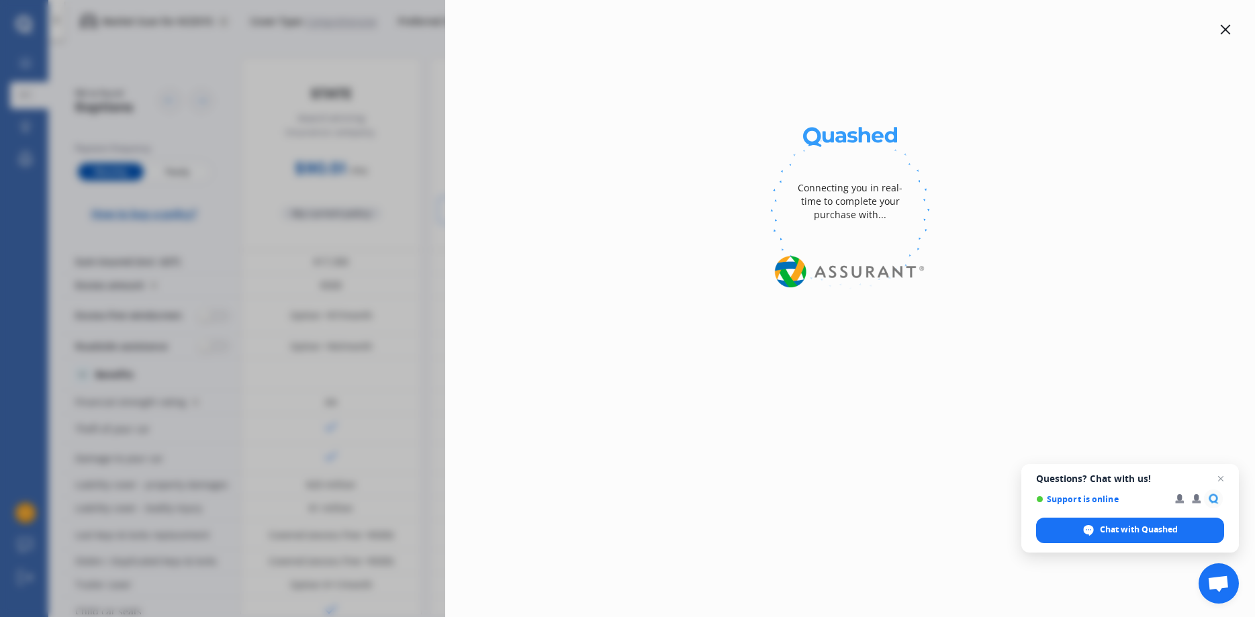
select select "6"
select select "Monthly"
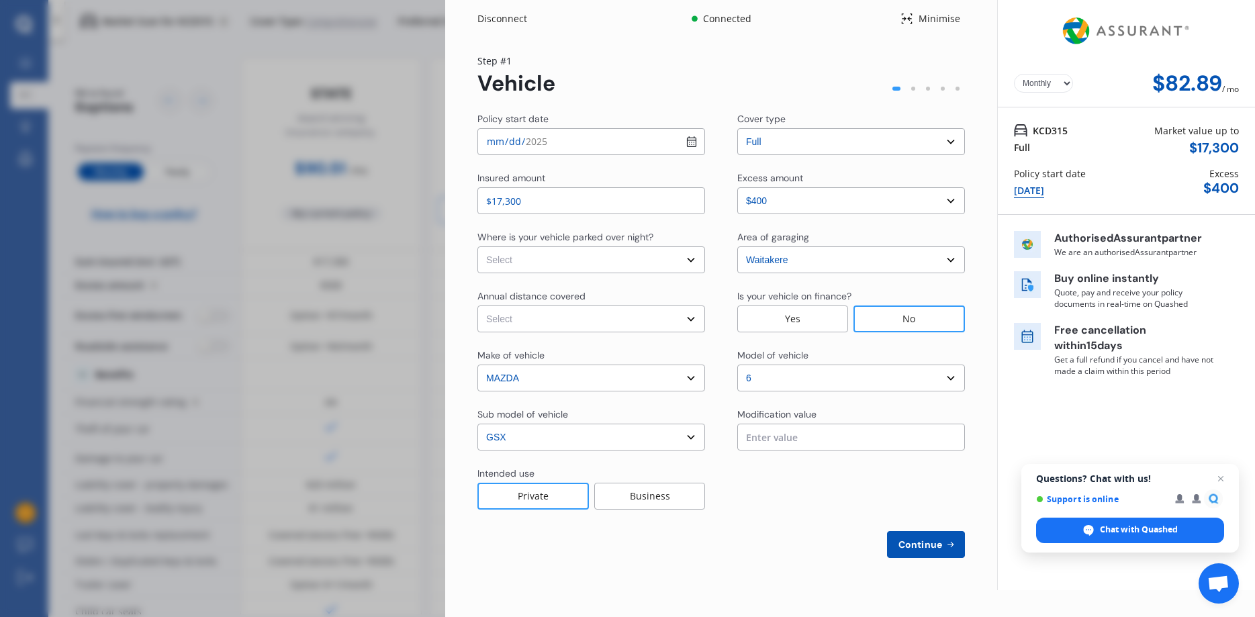
click at [477, 246] on select "Select In a garage On own property On street or road" at bounding box center [591, 259] width 228 height 27
select select "In a garage"
click option "In a garage" at bounding box center [0, 0] width 0 height 0
click at [477, 306] on select "Select Low (less than 15,000km per year) Average (15,000-30,000km per year) Hig…" at bounding box center [591, 319] width 228 height 27
select select "15000"
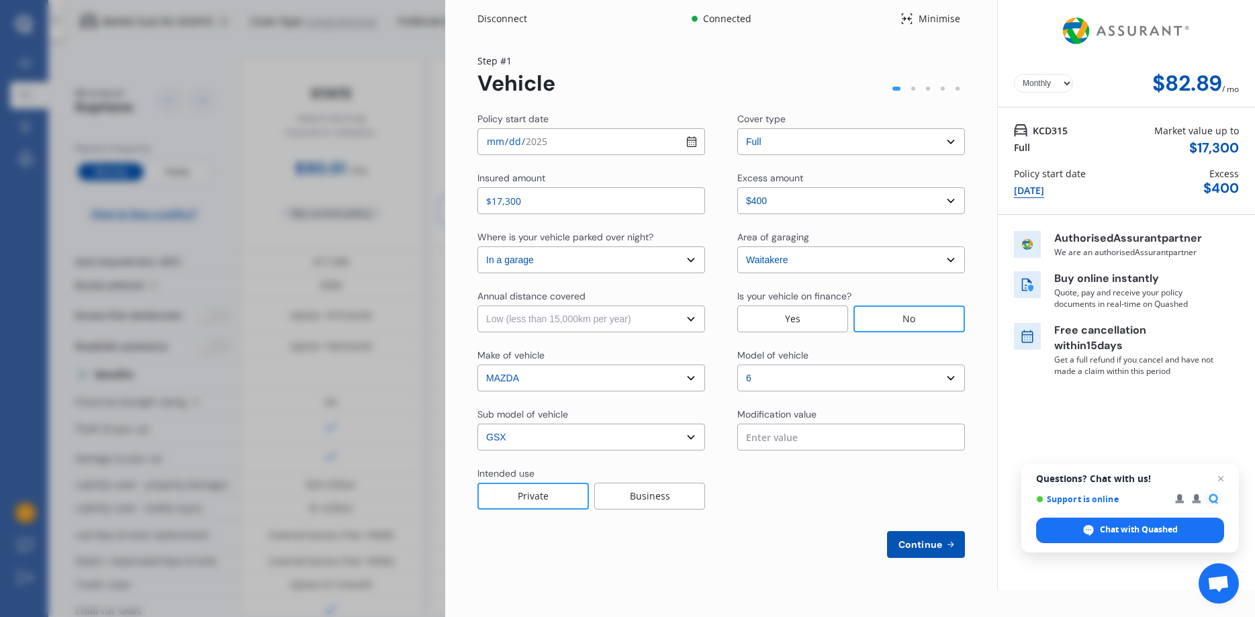
click option "Low (less than 15,000km per year)" at bounding box center [0, 0] width 0 height 0
click at [737, 187] on select "Select excess amount $400 $900 $1,400" at bounding box center [851, 200] width 228 height 27
click at [954, 199] on select "Select excess amount $400 $900 $1,400" at bounding box center [851, 200] width 228 height 27
click at [918, 542] on span "Continue" at bounding box center [920, 544] width 49 height 11
select select "Miss"
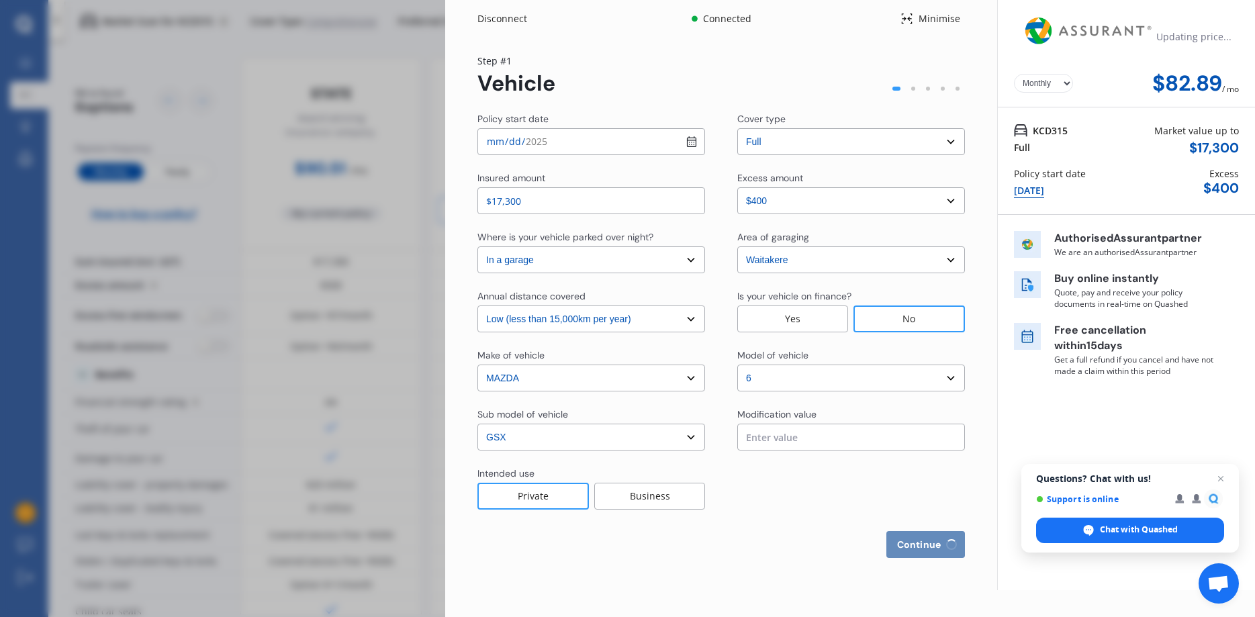
select select "29"
select select "06"
select select "1968"
select select "full"
select select "more than 4 years"
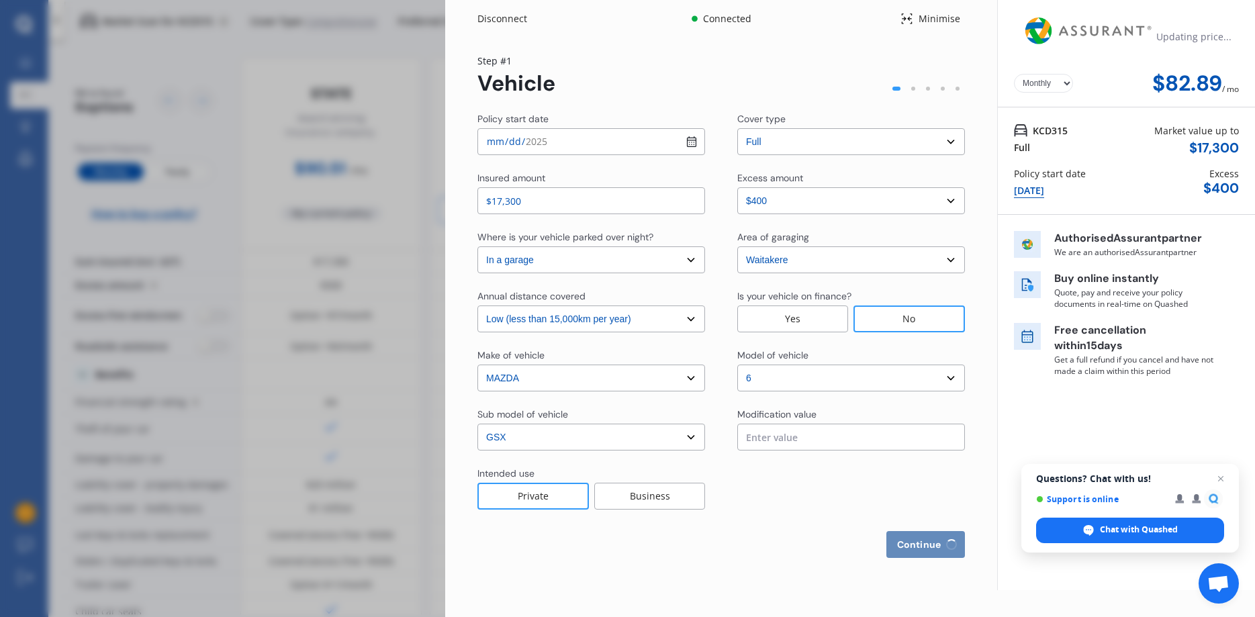
select select "[GEOGRAPHIC_DATA]"
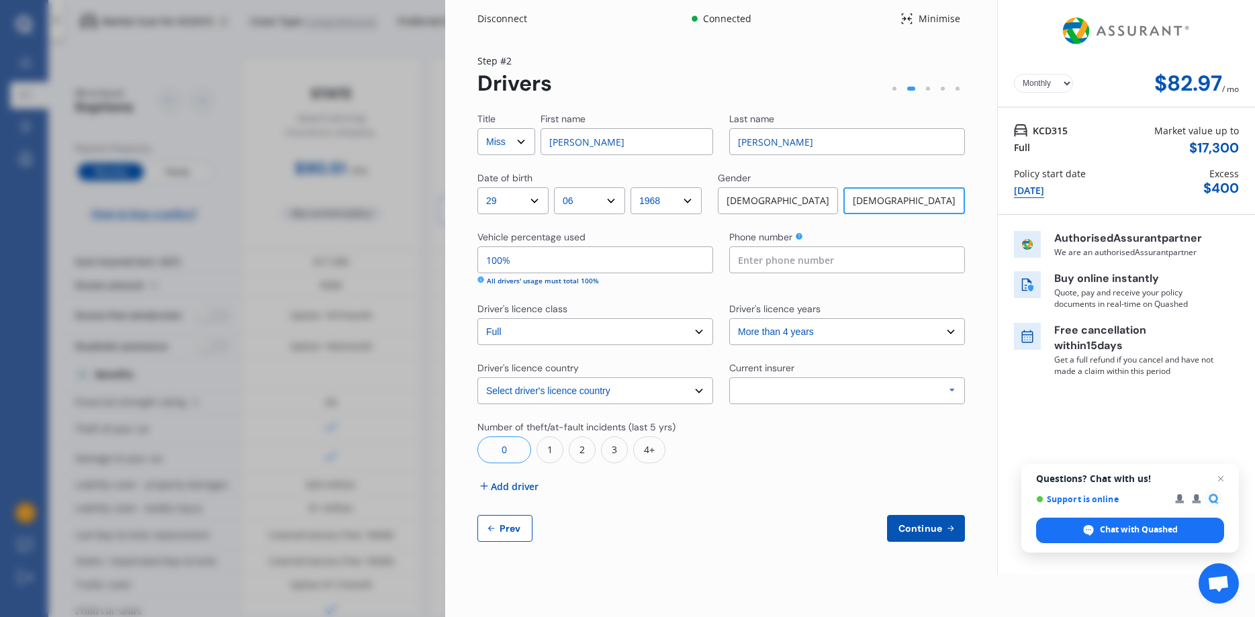
click at [760, 264] on input at bounding box center [847, 259] width 236 height 27
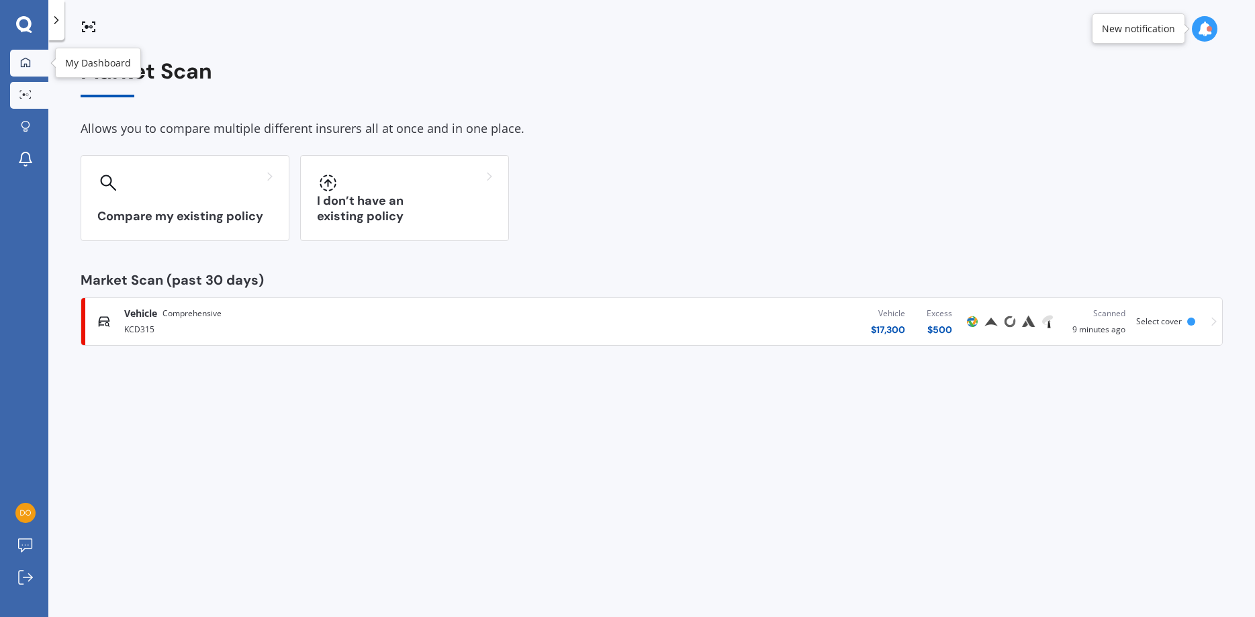
click at [21, 62] on icon at bounding box center [25, 61] width 9 height 9
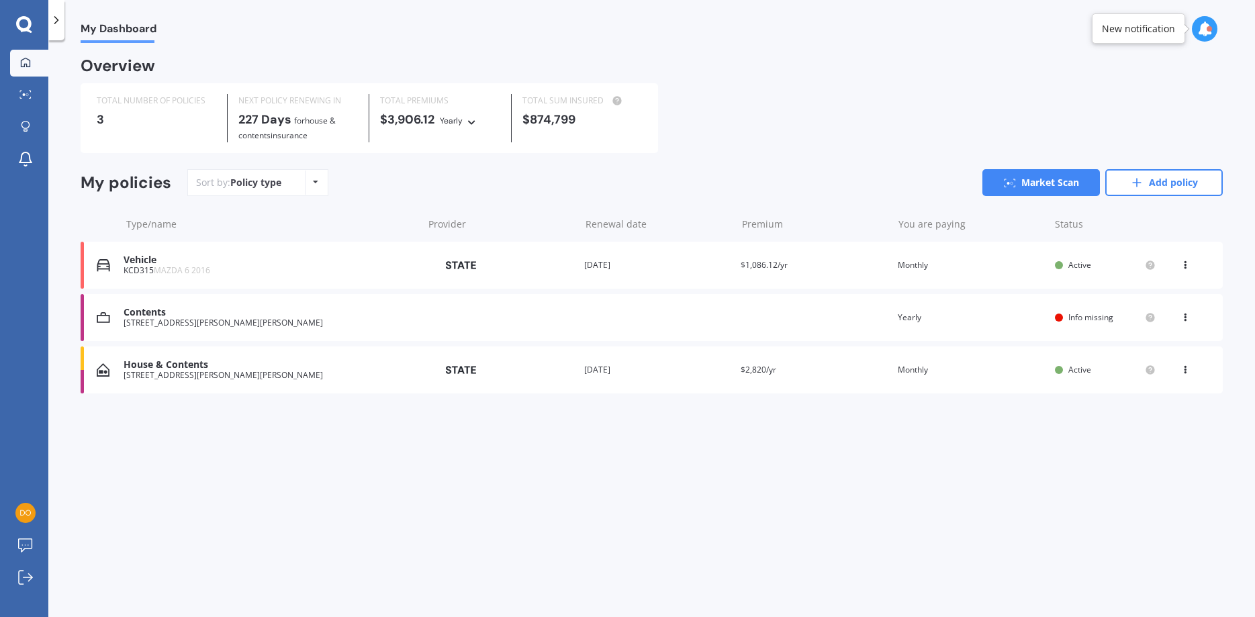
click at [177, 367] on div "House & Contents" at bounding box center [270, 364] width 293 height 11
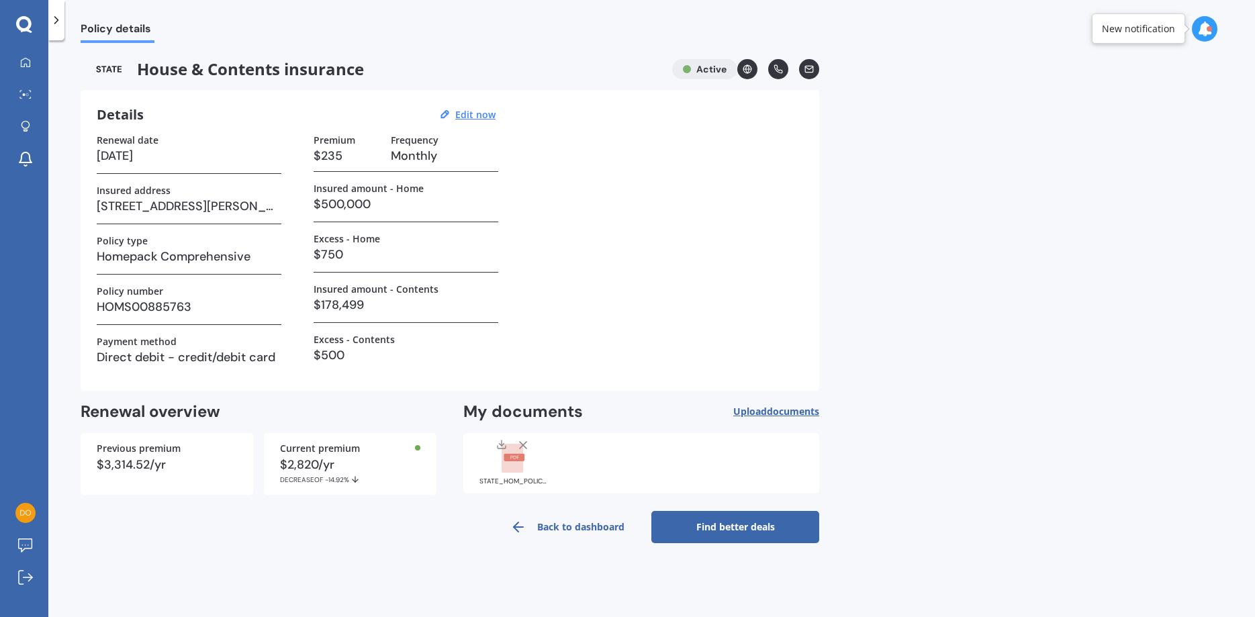
click at [522, 446] on line at bounding box center [523, 445] width 7 height 7
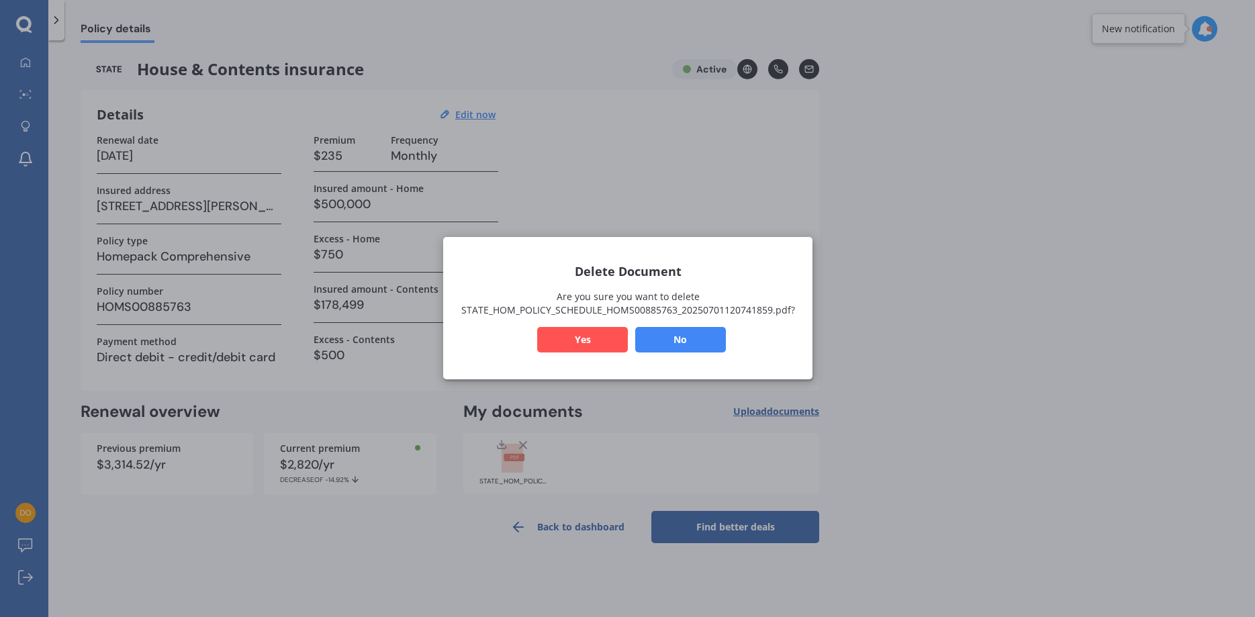
click at [560, 342] on button "Yes" at bounding box center [582, 341] width 91 height 26
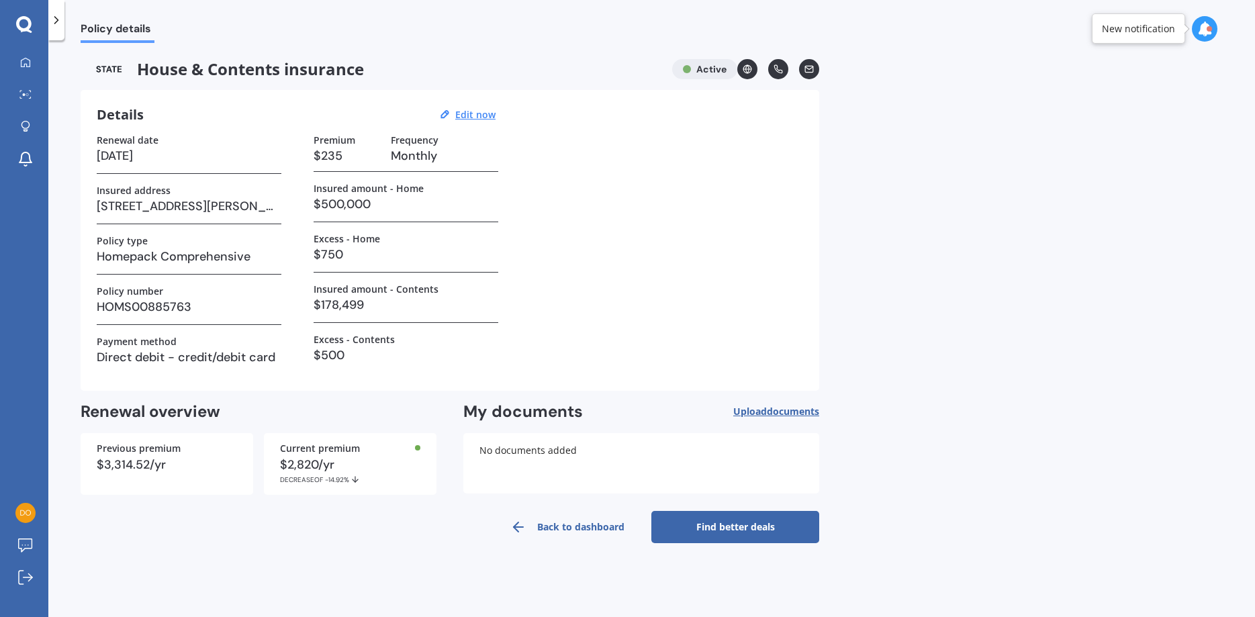
click at [754, 412] on span "Upload documents" at bounding box center [776, 411] width 86 height 11
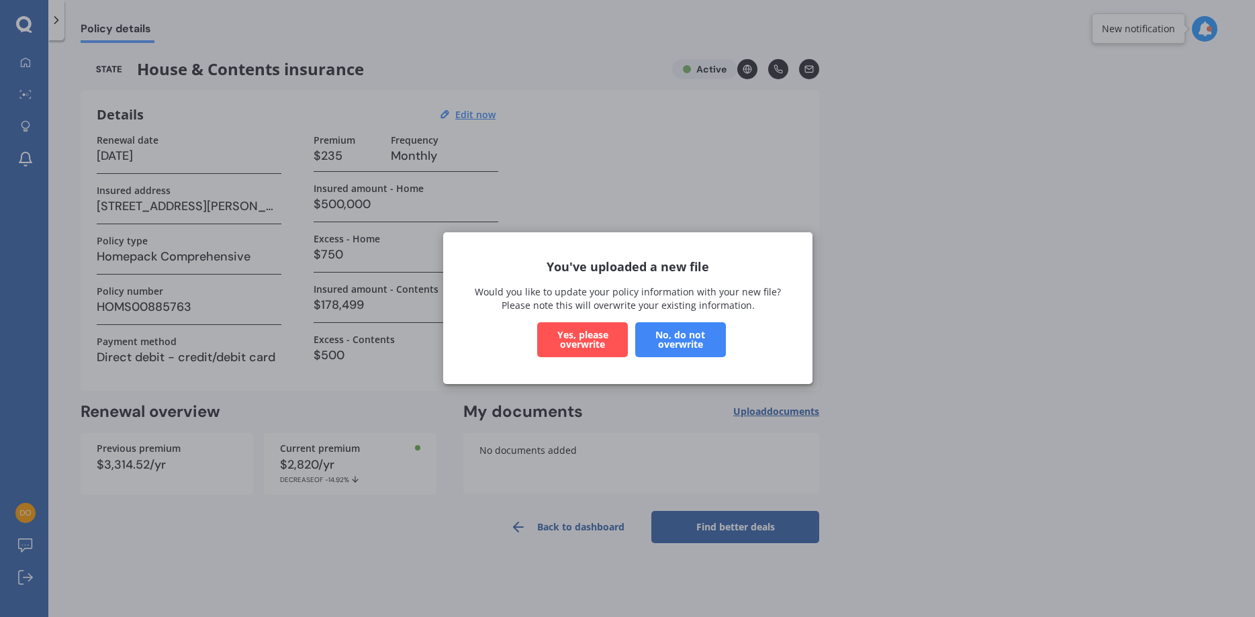
click at [576, 334] on button "Yes, please overwrite" at bounding box center [582, 340] width 91 height 35
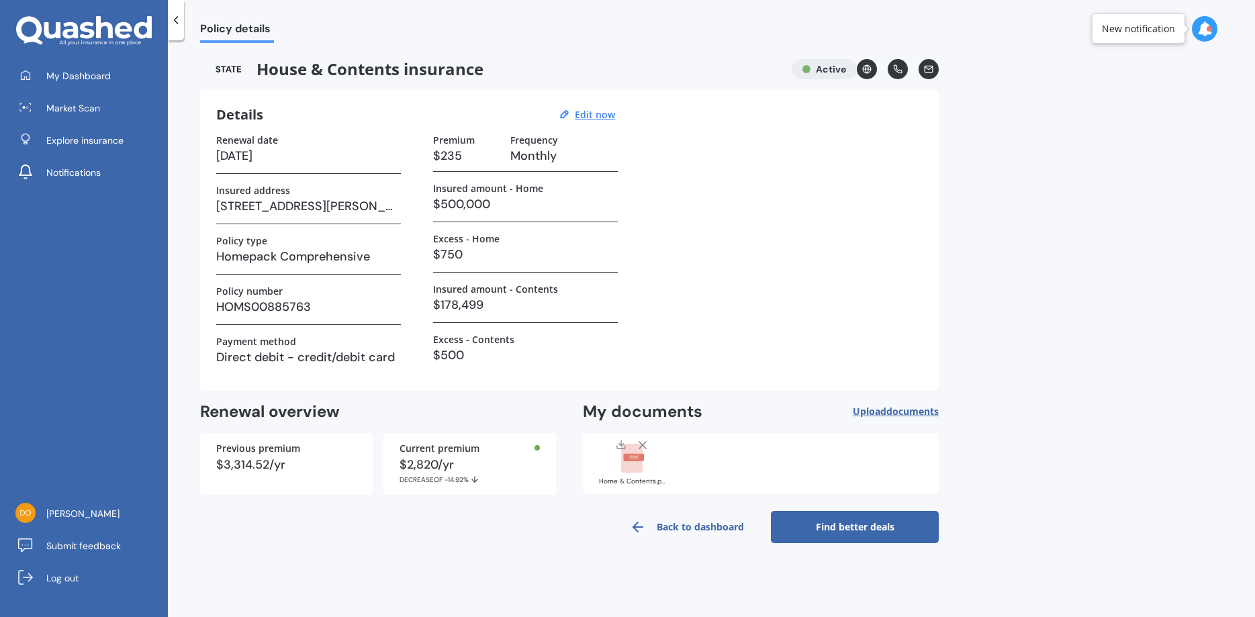
click at [833, 525] on link "Find better deals" at bounding box center [855, 527] width 168 height 32
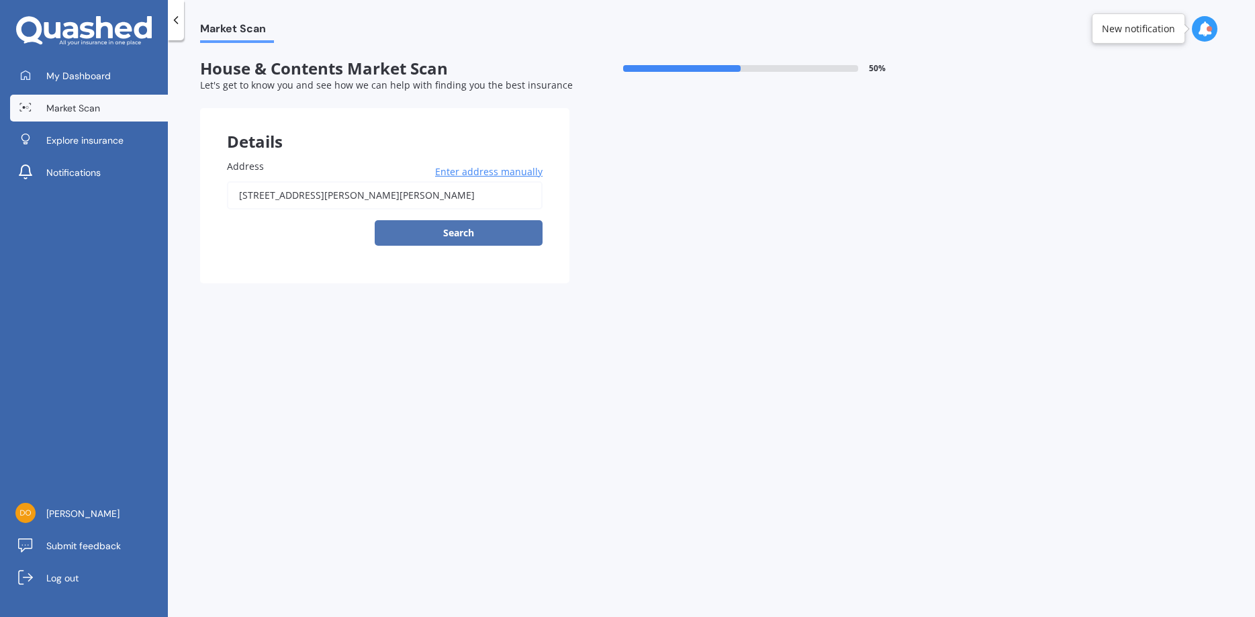
click at [480, 230] on button "Search" at bounding box center [459, 233] width 168 height 26
type input "[STREET_ADDRESS][PERSON_NAME][PERSON_NAME]"
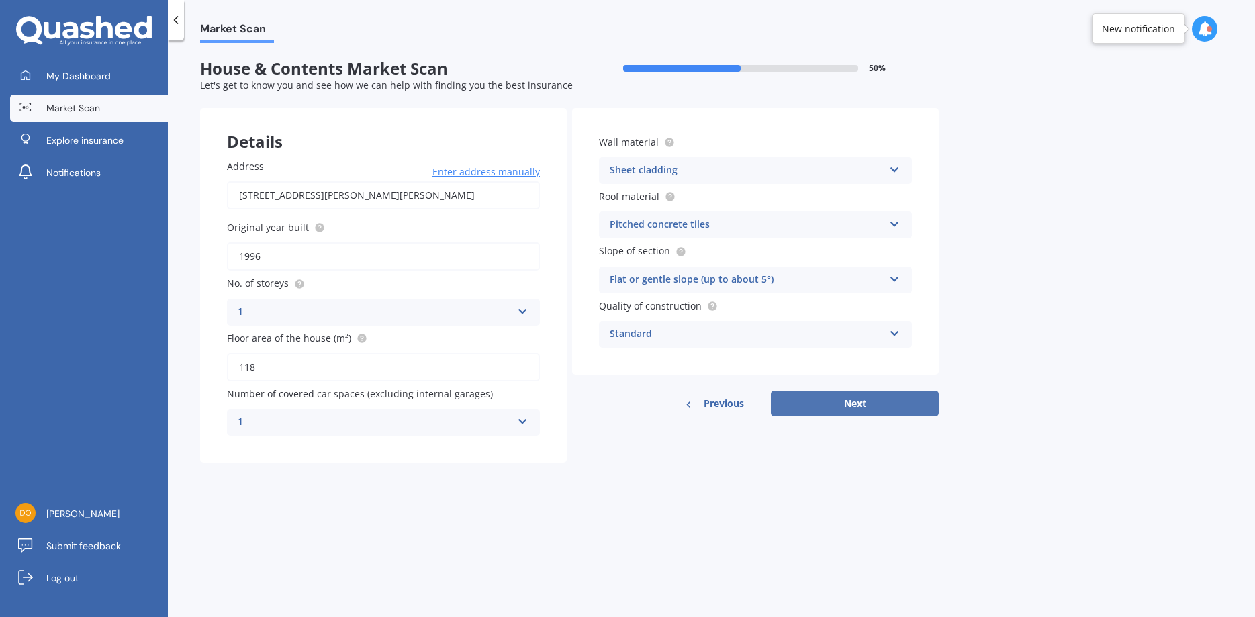
click at [840, 409] on button "Next" at bounding box center [855, 404] width 168 height 26
select select "29"
select select "06"
select select "1968"
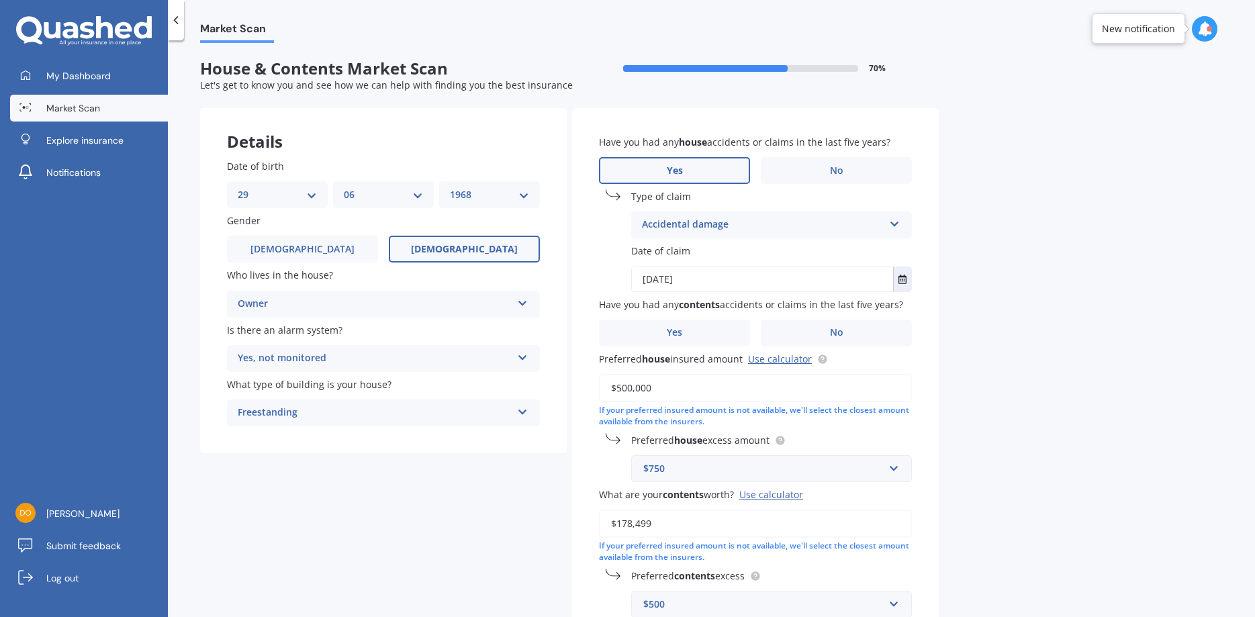
click at [897, 225] on icon at bounding box center [894, 221] width 11 height 9
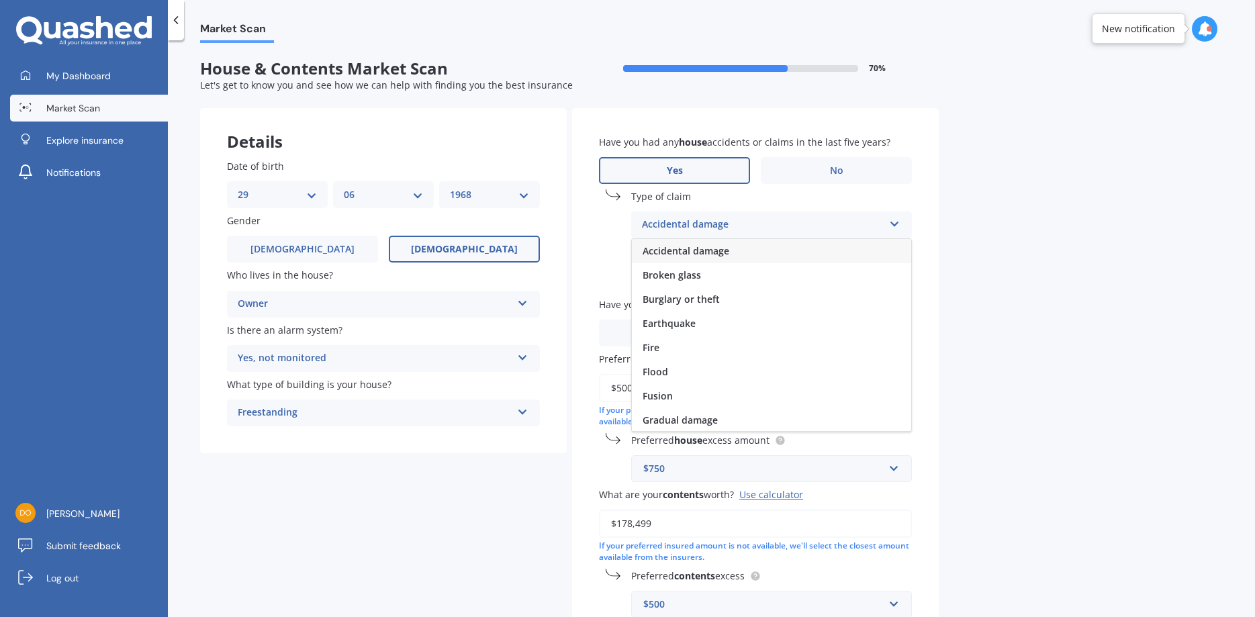
click at [687, 255] on span "Accidental damage" at bounding box center [686, 250] width 87 height 13
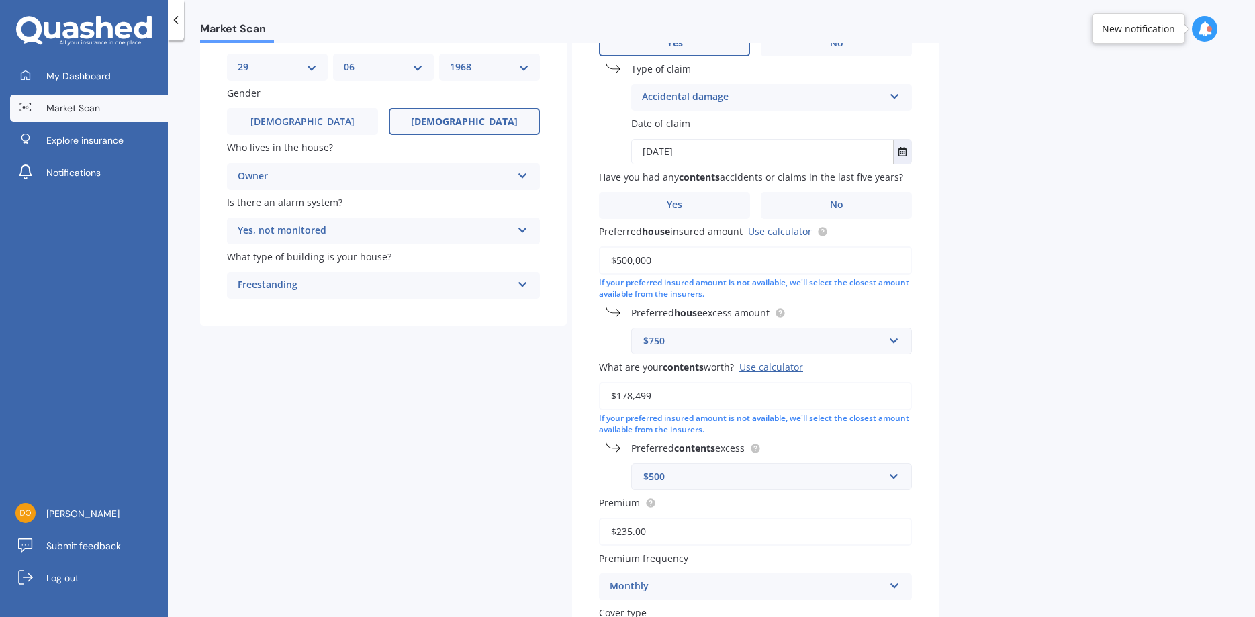
scroll to position [153, 0]
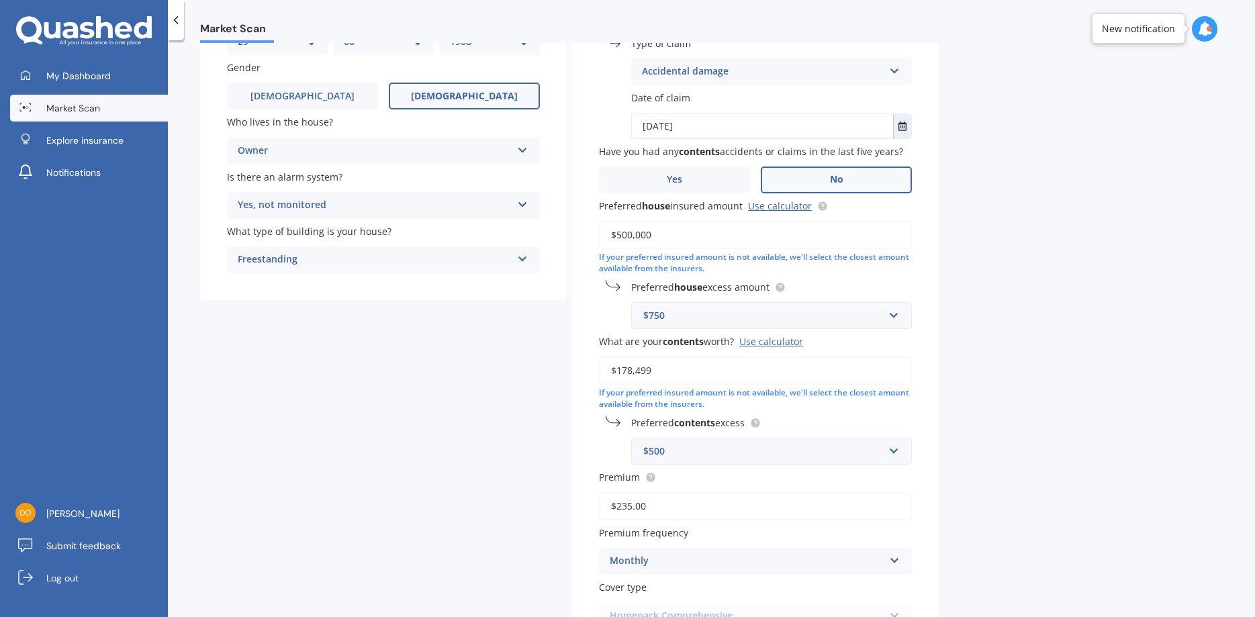
click at [848, 183] on label "No" at bounding box center [836, 180] width 151 height 27
click at [0, 0] on input "No" at bounding box center [0, 0] width 0 height 0
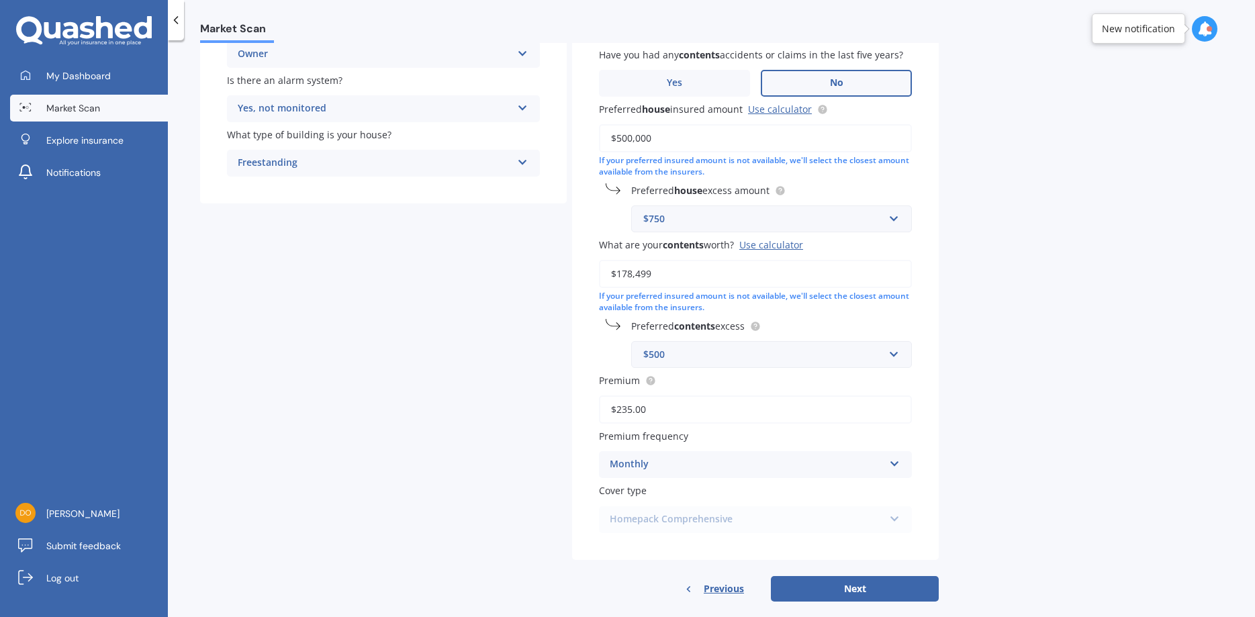
scroll to position [273, 0]
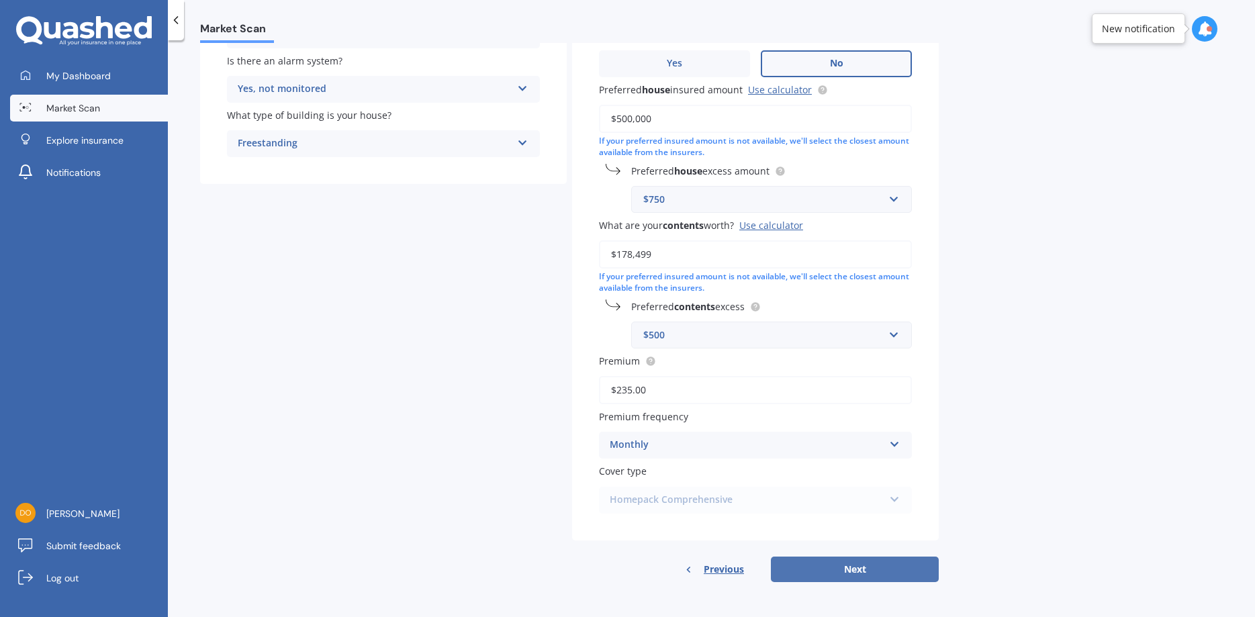
click at [858, 573] on button "Next" at bounding box center [855, 570] width 168 height 26
select select "29"
select select "06"
select select "1968"
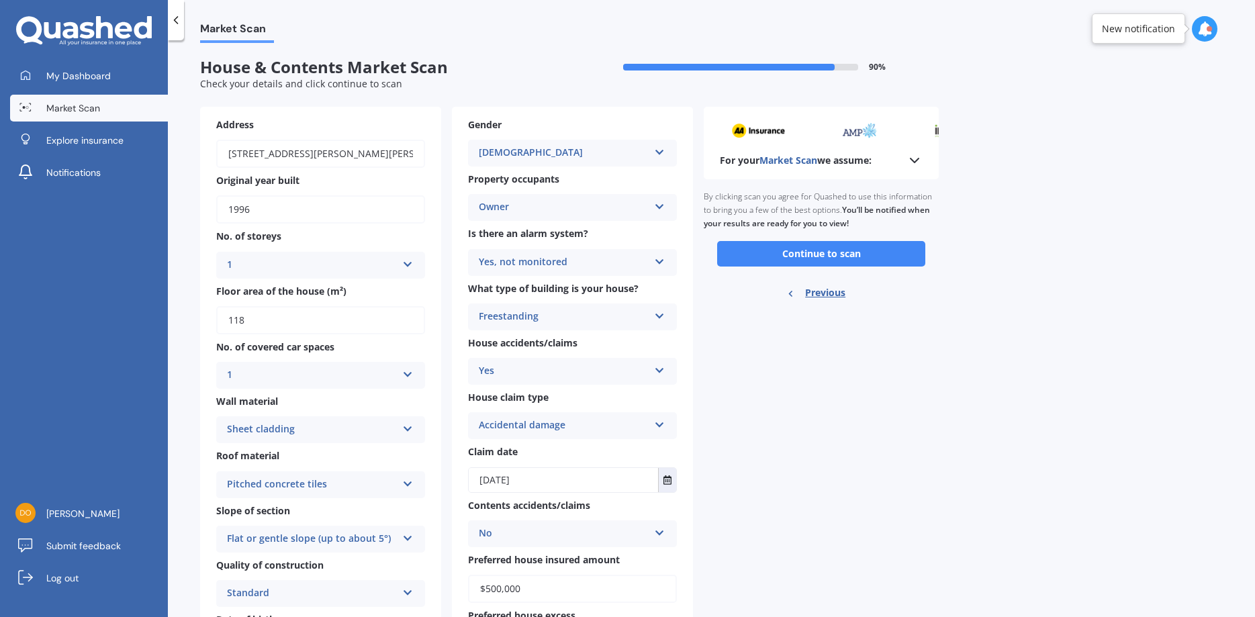
scroll to position [0, 0]
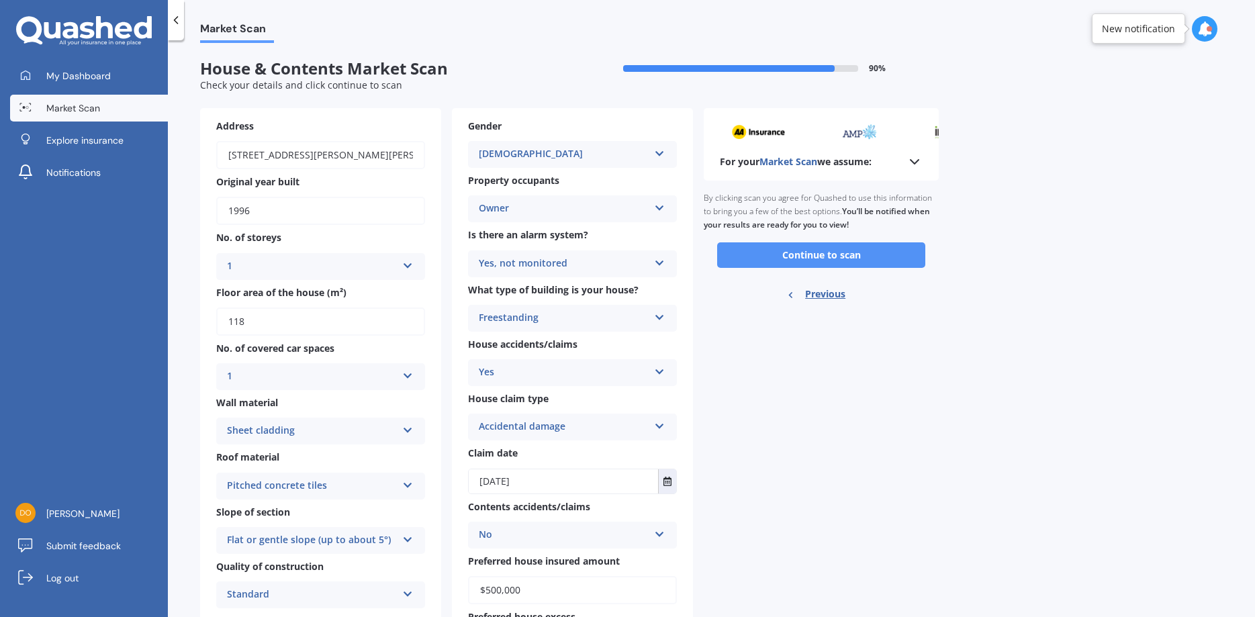
click at [811, 255] on button "Continue to scan" at bounding box center [821, 255] width 208 height 26
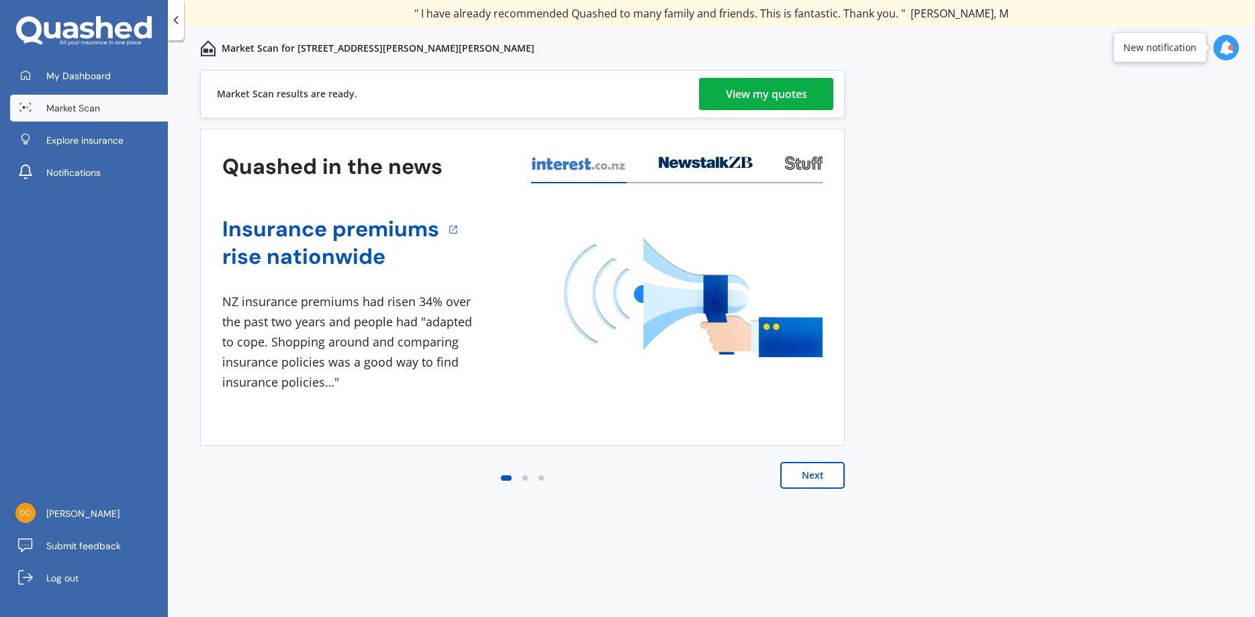
click at [769, 97] on div "View my quotes" at bounding box center [766, 94] width 81 height 32
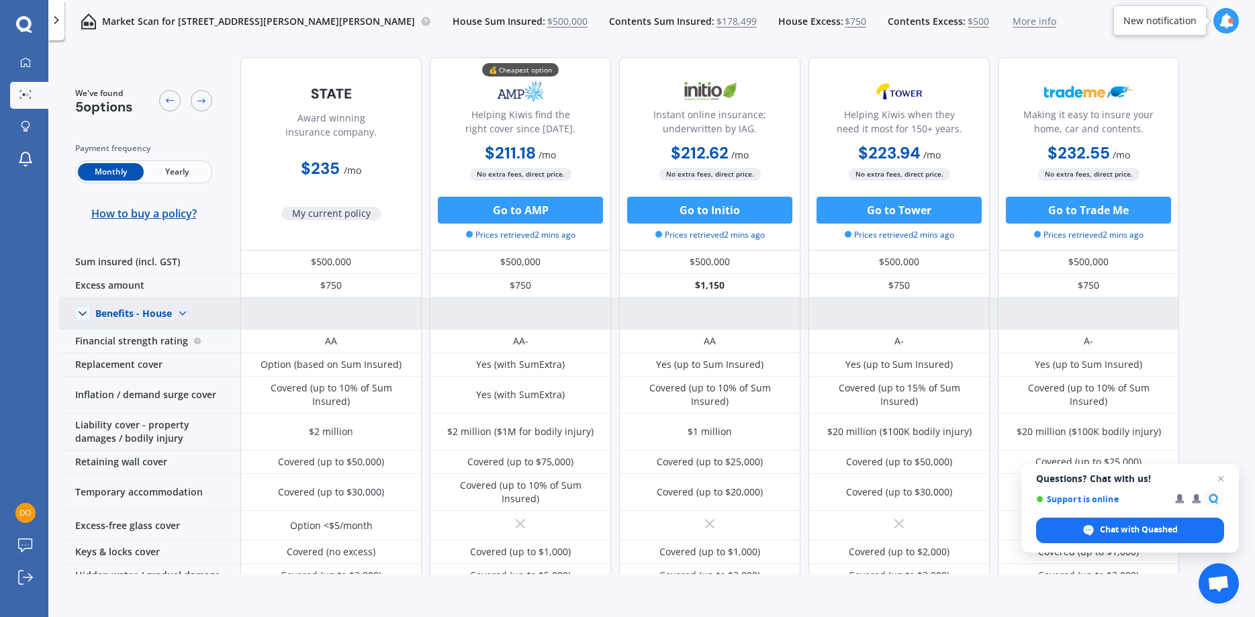
click at [186, 315] on img at bounding box center [182, 313] width 21 height 21
click at [163, 359] on span "Benefits - Contents" at bounding box center [149, 361] width 85 height 13
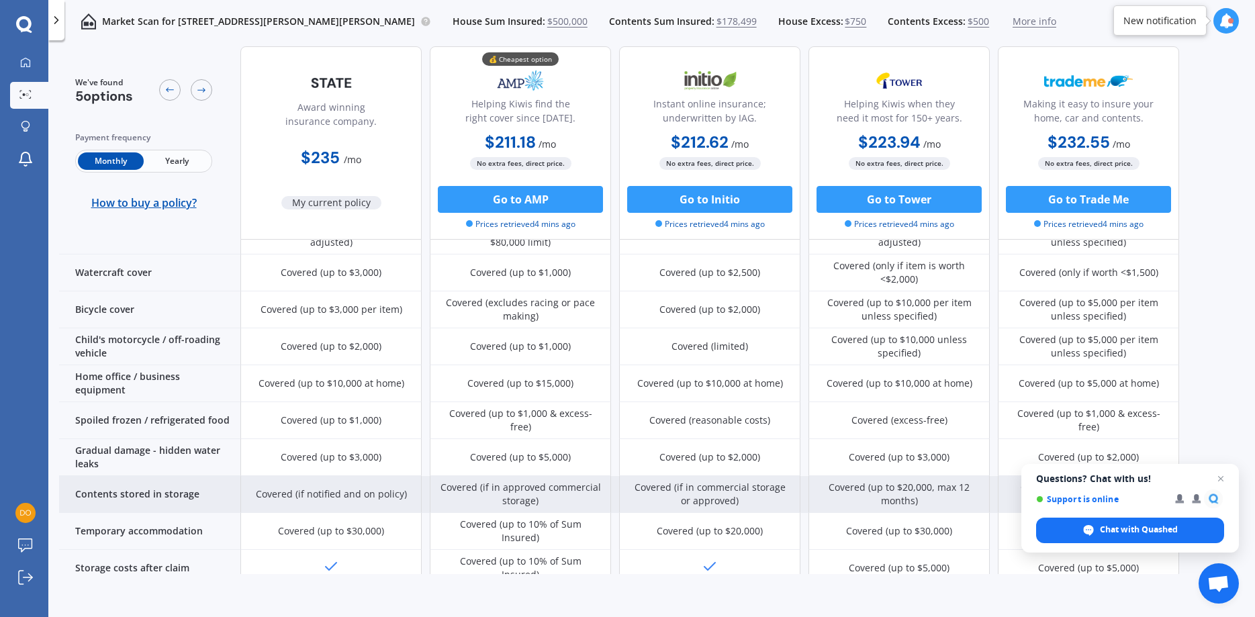
scroll to position [584, 0]
